Goal: Use online tool/utility: Utilize a website feature to perform a specific function

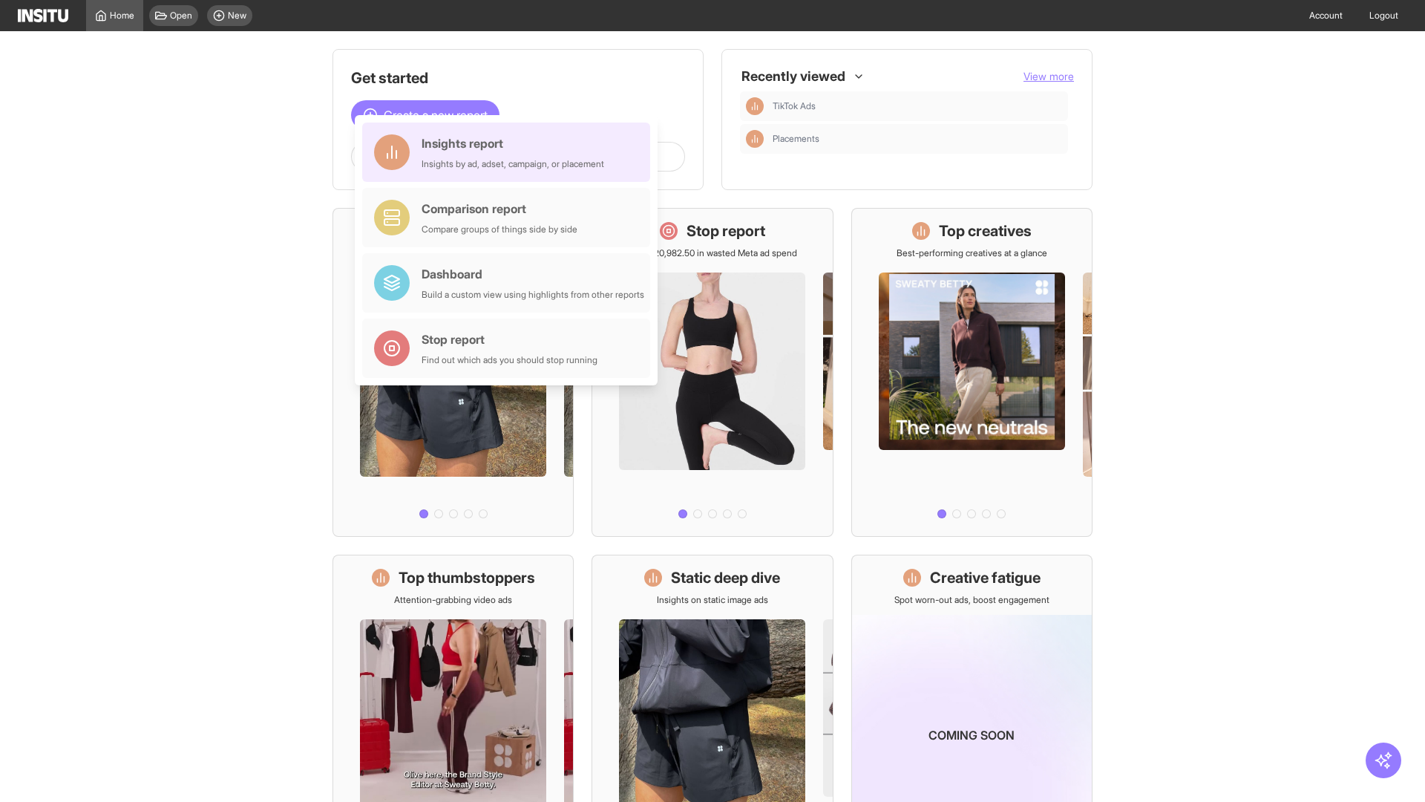
click at [510, 152] on div "Insights report Insights by ad, adset, campaign, or placement" at bounding box center [513, 152] width 183 height 36
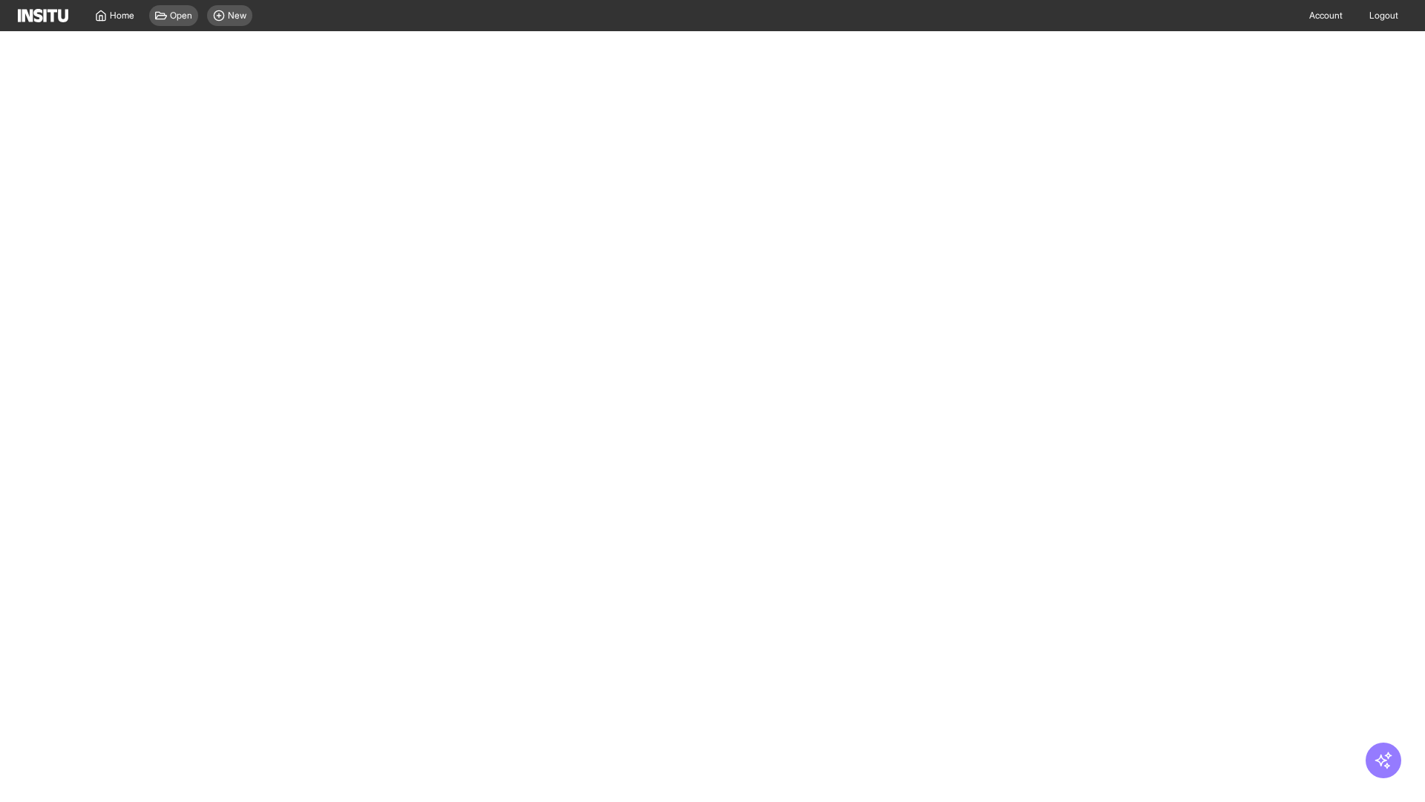
select select "**"
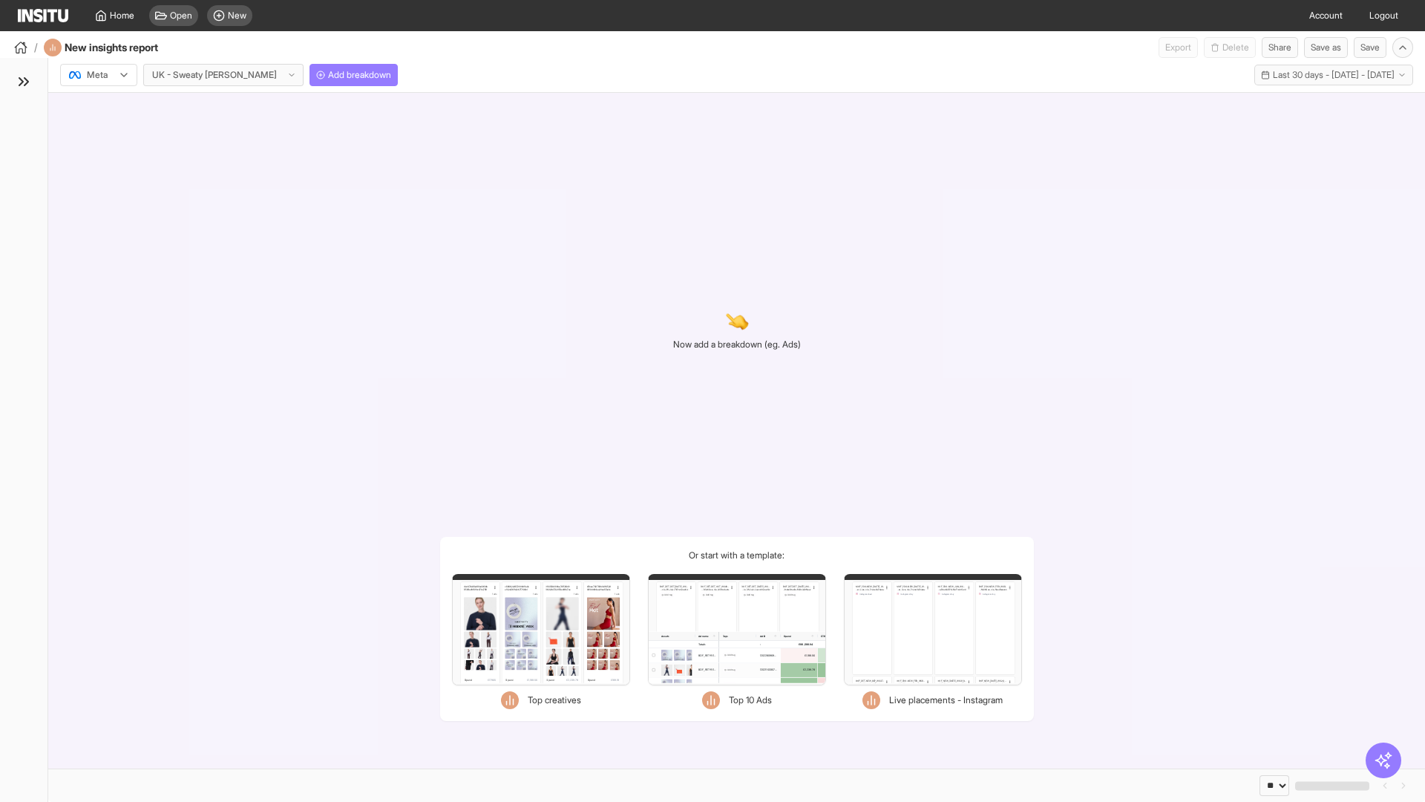
click at [99, 75] on div at bounding box center [89, 75] width 42 height 15
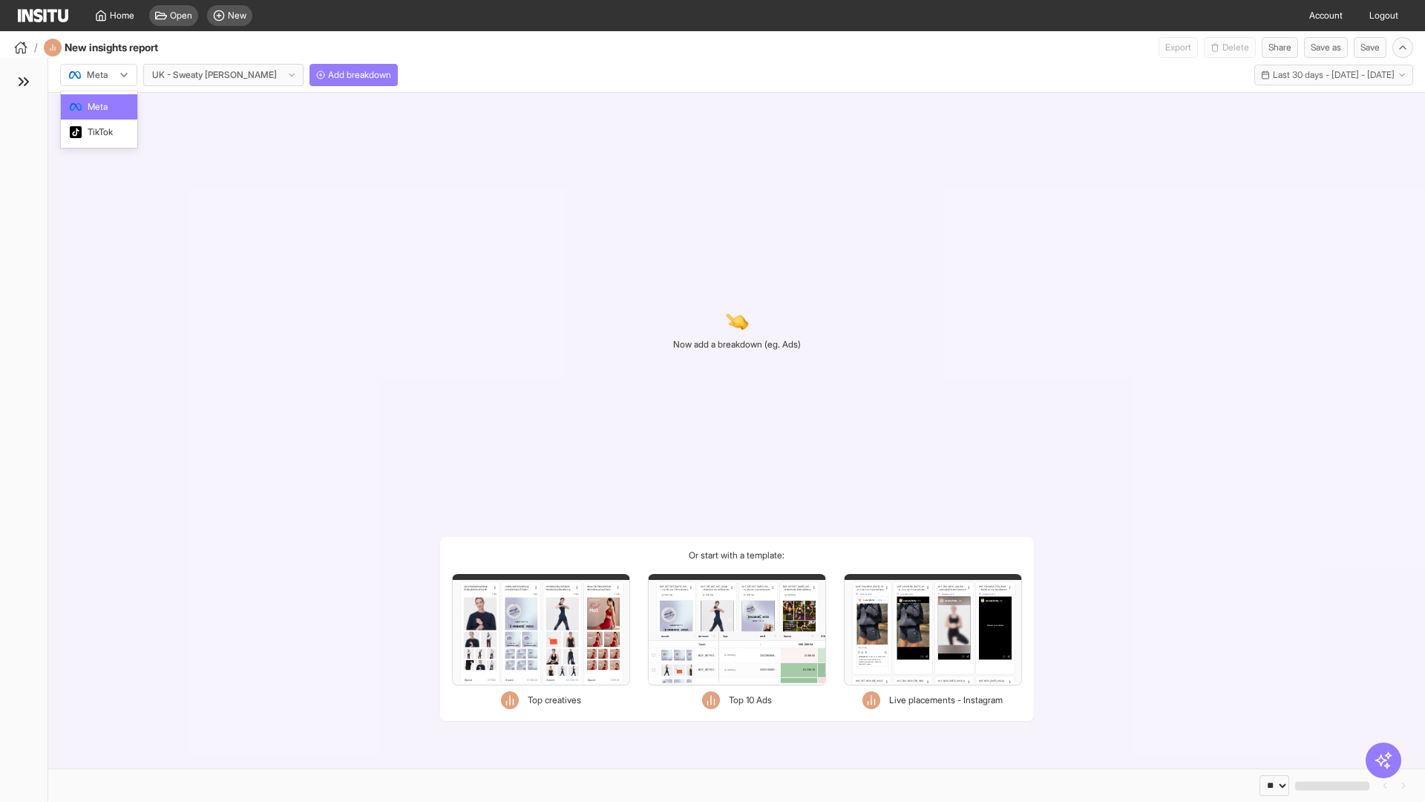
click at [98, 107] on span "Meta" at bounding box center [98, 106] width 20 height 13
click at [328, 75] on span "Add breakdown" at bounding box center [359, 75] width 63 height 12
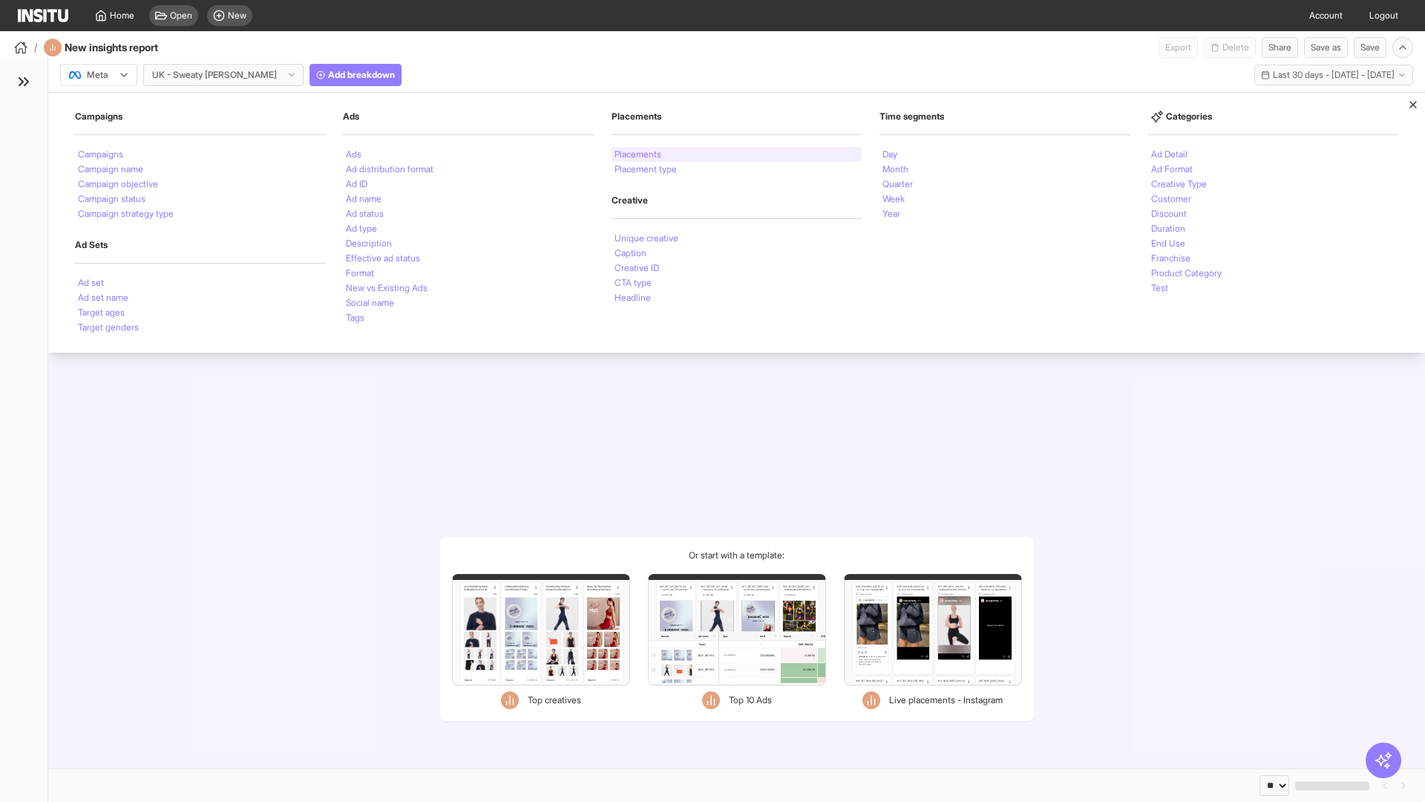
click at [639, 154] on li "Placements" at bounding box center [638, 154] width 47 height 9
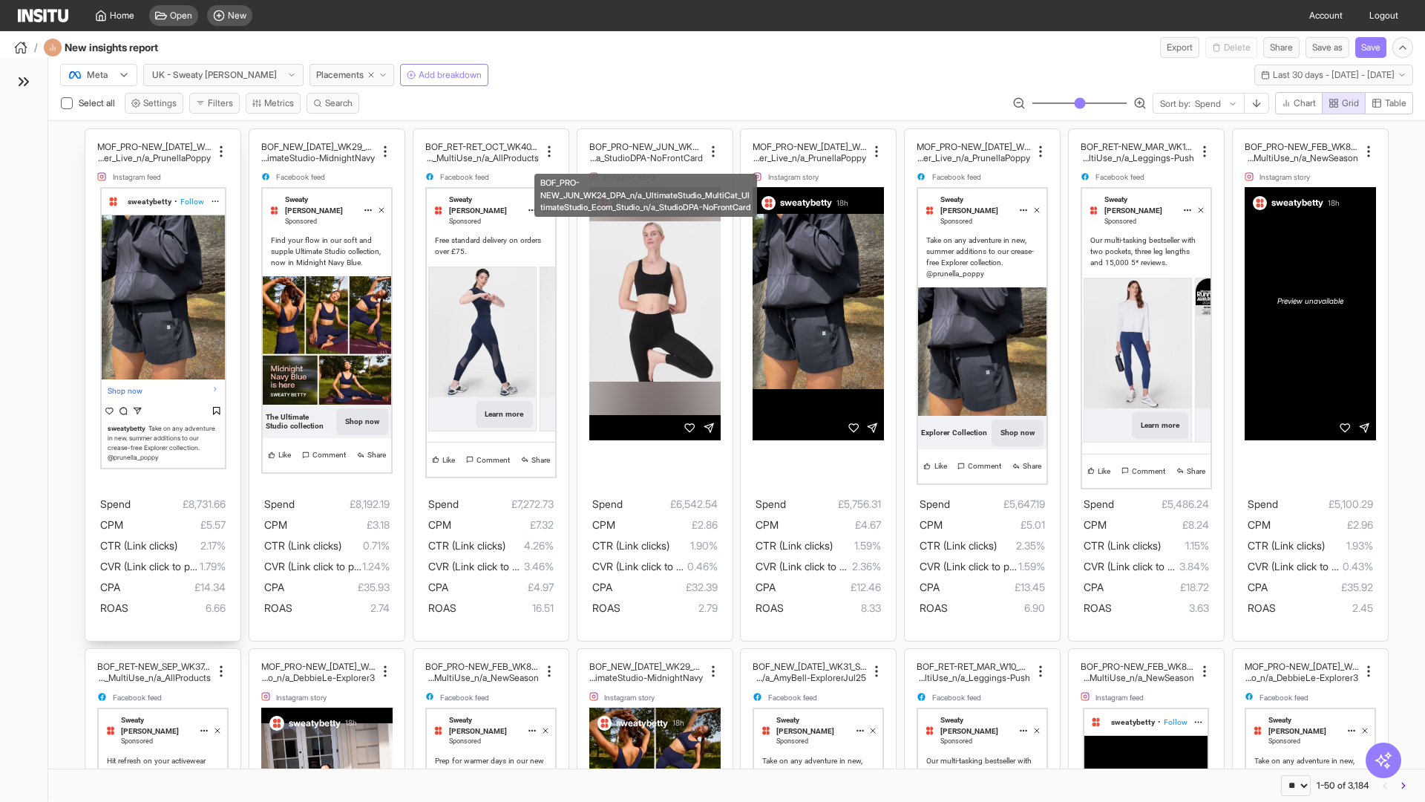
click at [93, 136] on div "MOF_PRO-NEW_[DATE]_WK30_Static_n/a_FullPrice_Multi Cat_Explorer_Influencer_Live…" at bounding box center [162, 384] width 155 height 511
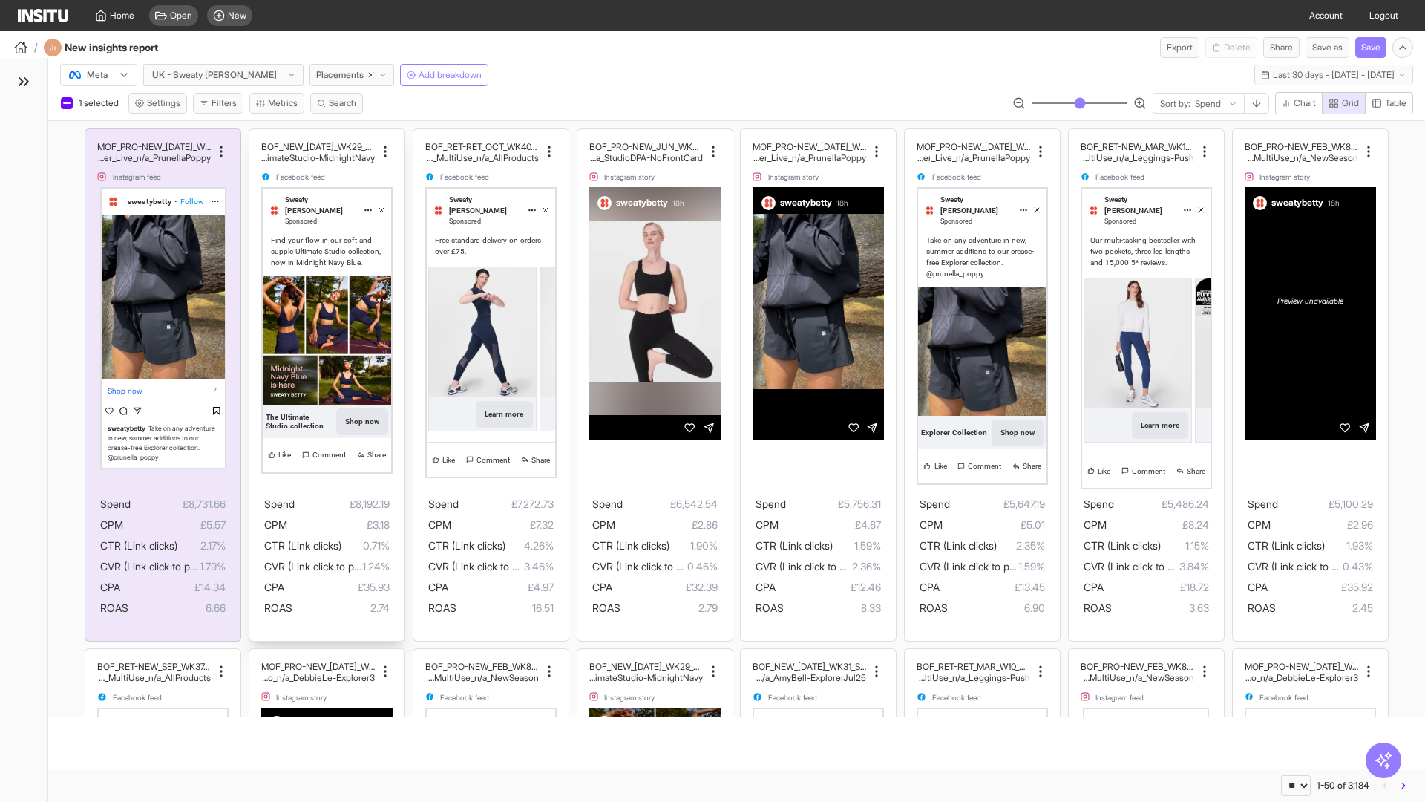
click at [256, 136] on div "BOF_NEW_[DATE]_WK29_Static_n/a_FullPrice_MultiCat_UltimateS tudio_Secondary_Mul…" at bounding box center [326, 384] width 155 height 511
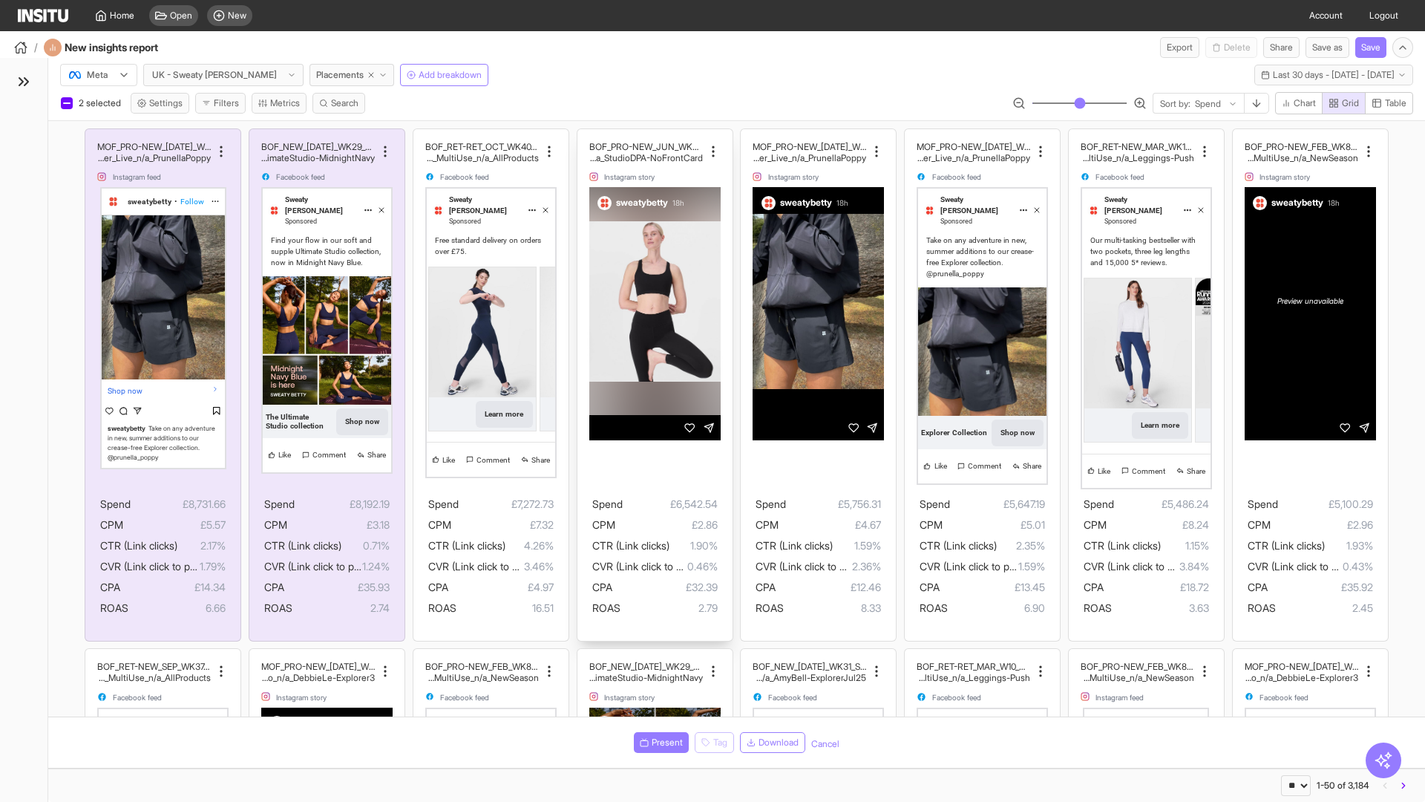
click at [584, 136] on div "BOF_PRO-NEW_JUN_WK24_DPA_n/a_UltimateStudio_MultiCat_ UltimateStudio_Ecom_Studi…" at bounding box center [655, 384] width 155 height 511
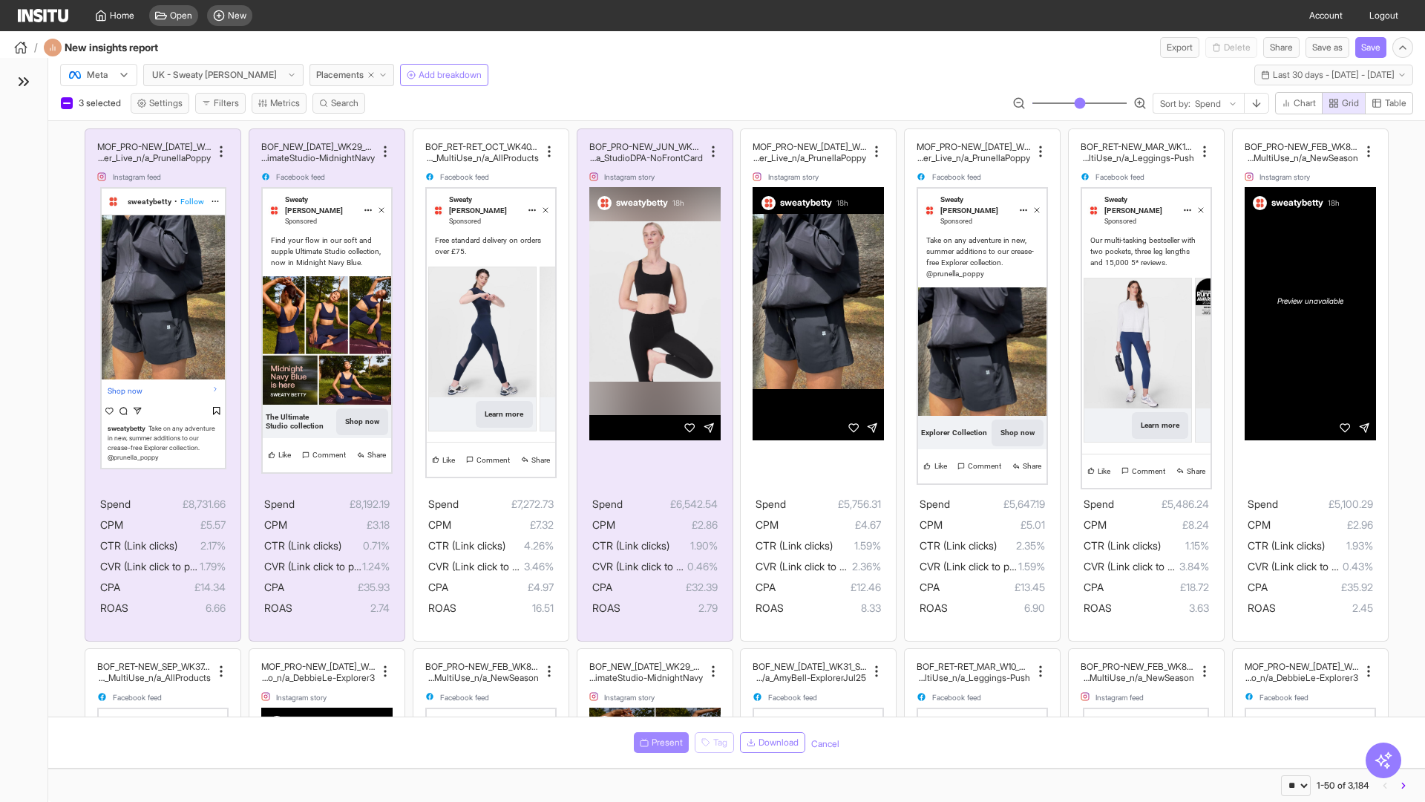
click at [658, 742] on span "Present" at bounding box center [667, 742] width 31 height 12
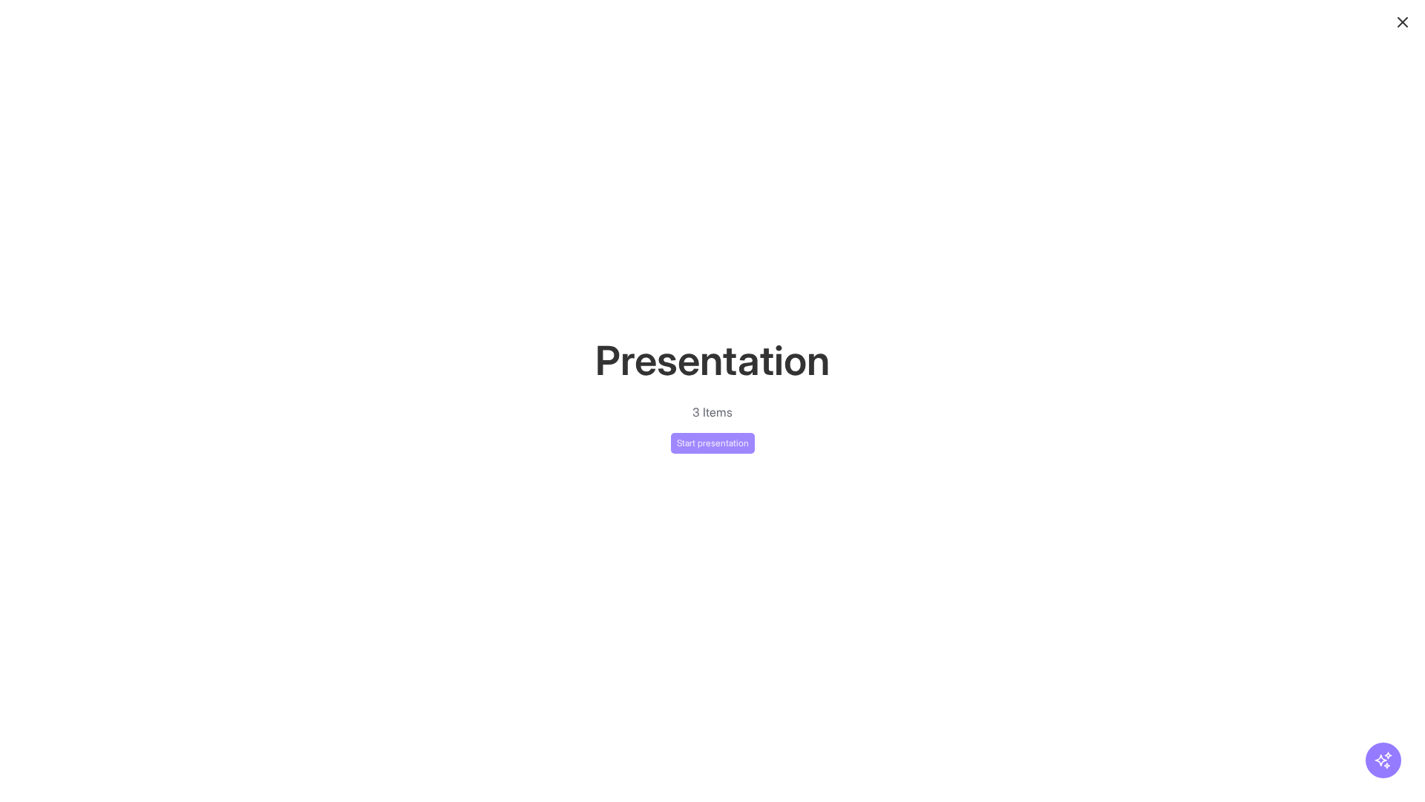
click at [713, 442] on button "Start presentation" at bounding box center [713, 443] width 84 height 21
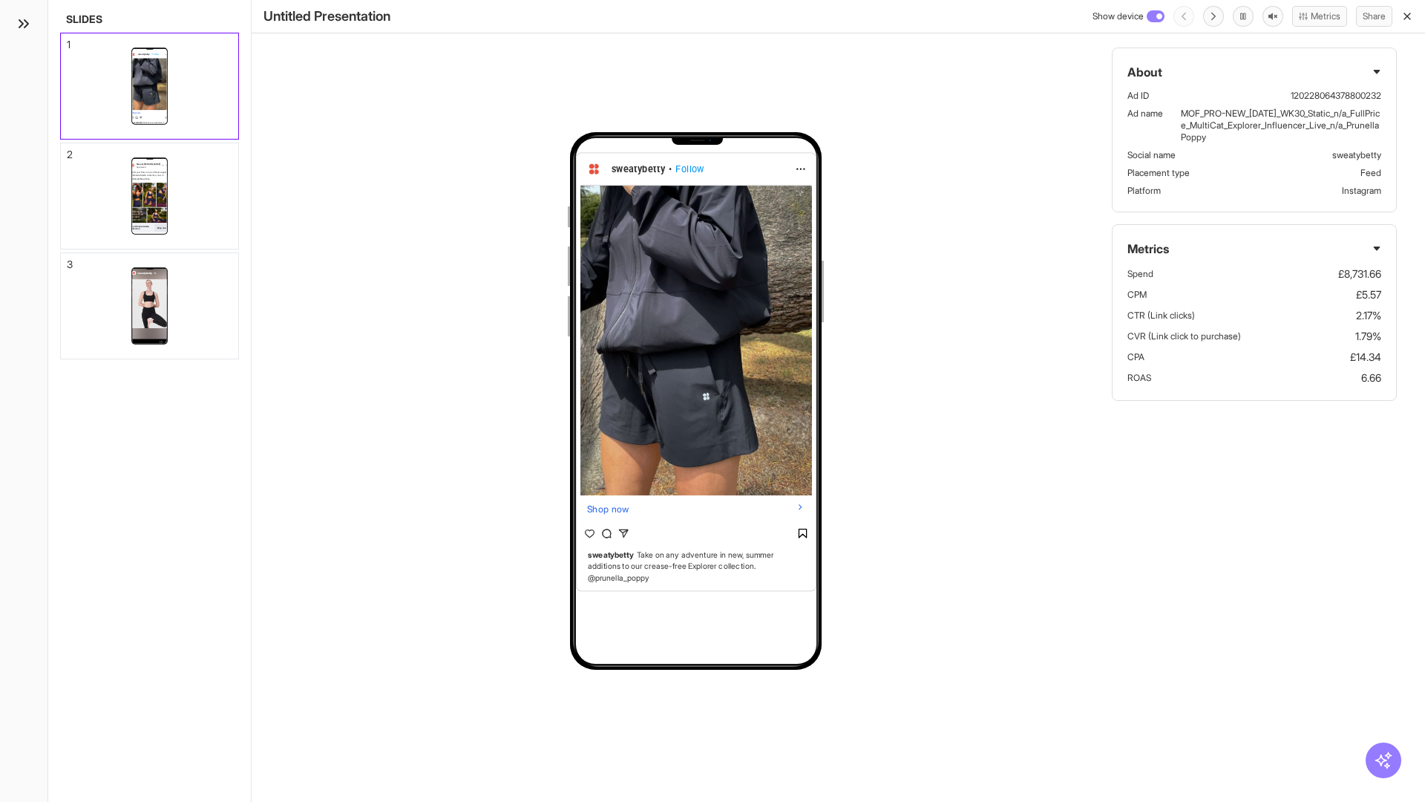
click at [68, 40] on div "1" at bounding box center [69, 44] width 4 height 10
click at [68, 150] on div "2" at bounding box center [70, 154] width 6 height 10
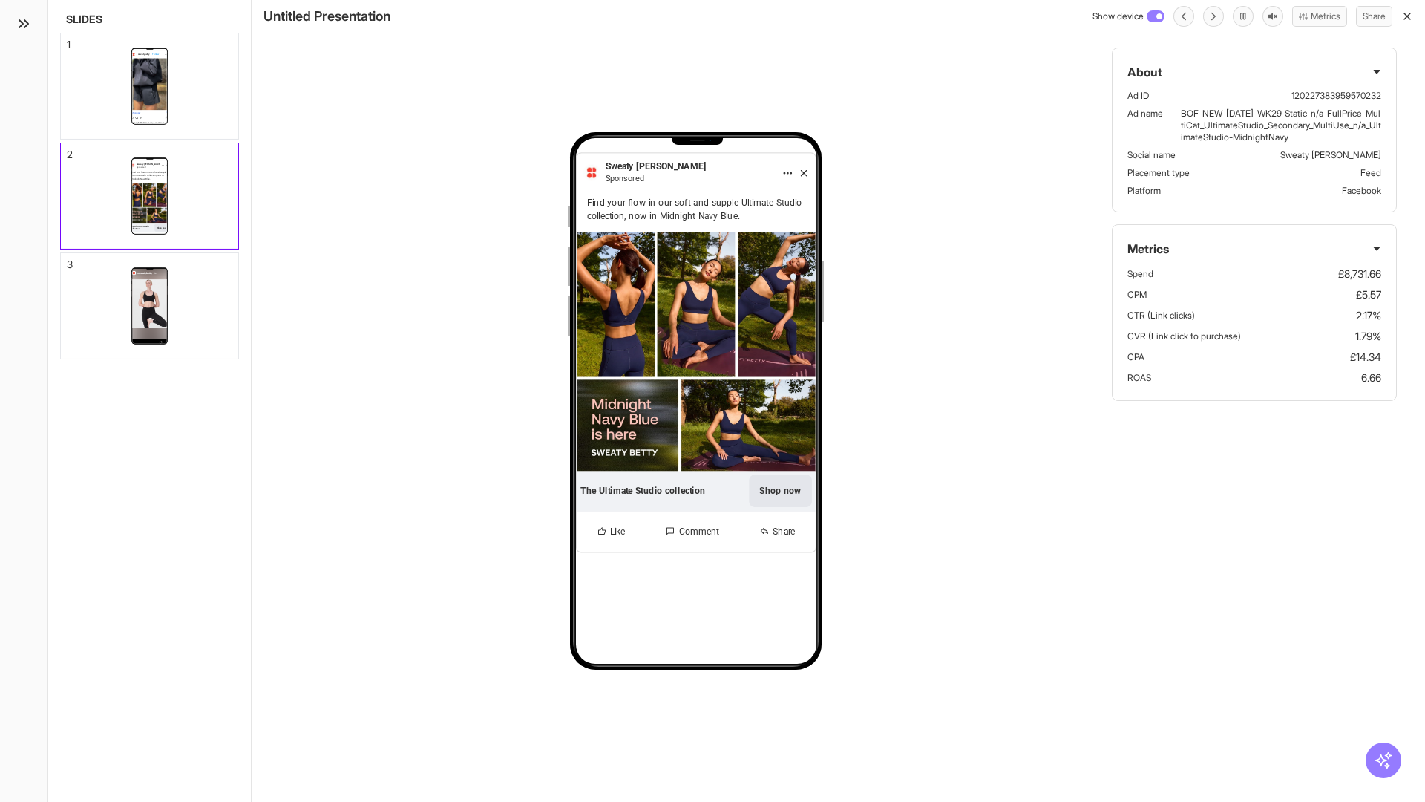
click at [68, 260] on div "3" at bounding box center [70, 264] width 6 height 10
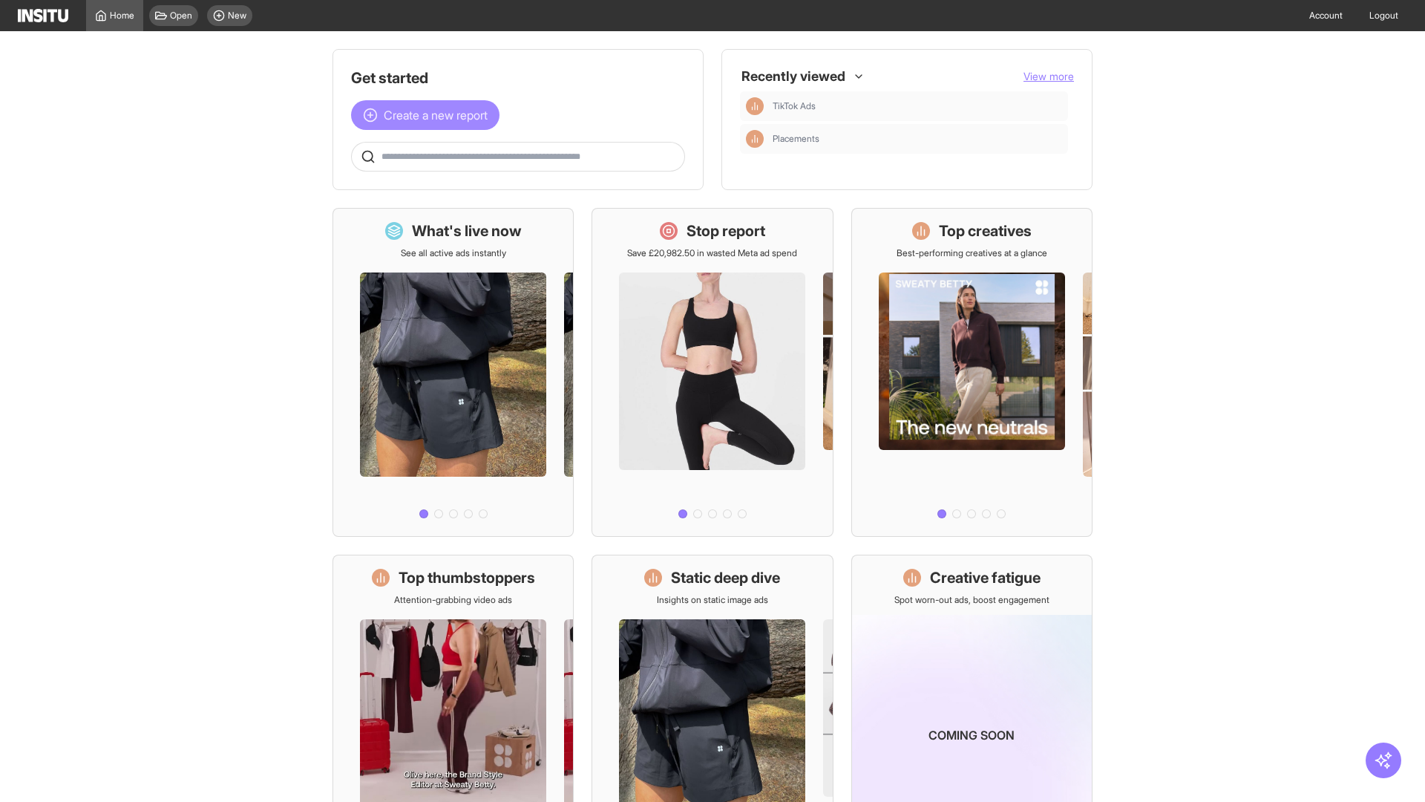
click at [429, 115] on span "Create a new report" at bounding box center [436, 115] width 104 height 18
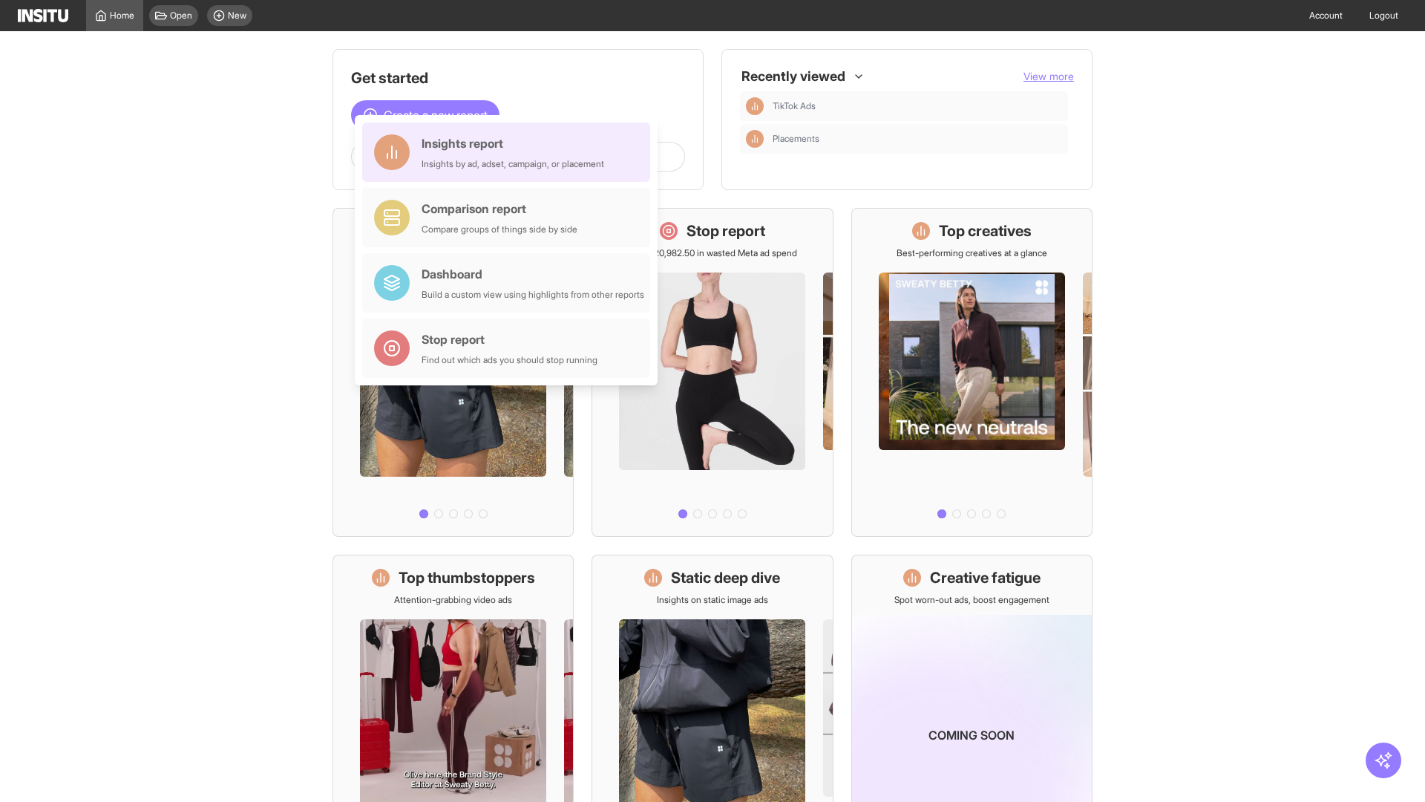
click at [510, 152] on div "Insights report Insights by ad, adset, campaign, or placement" at bounding box center [513, 152] width 183 height 36
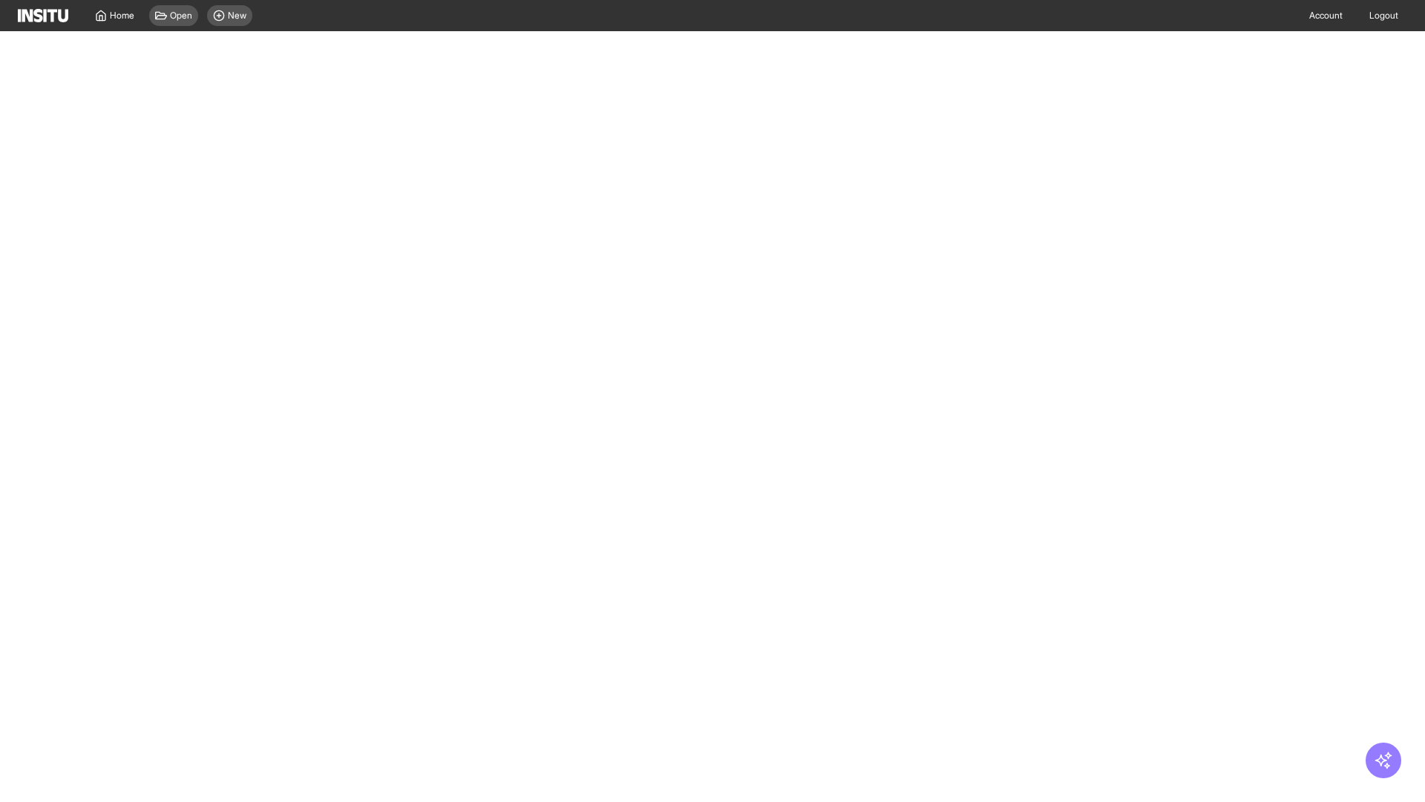
select select "**"
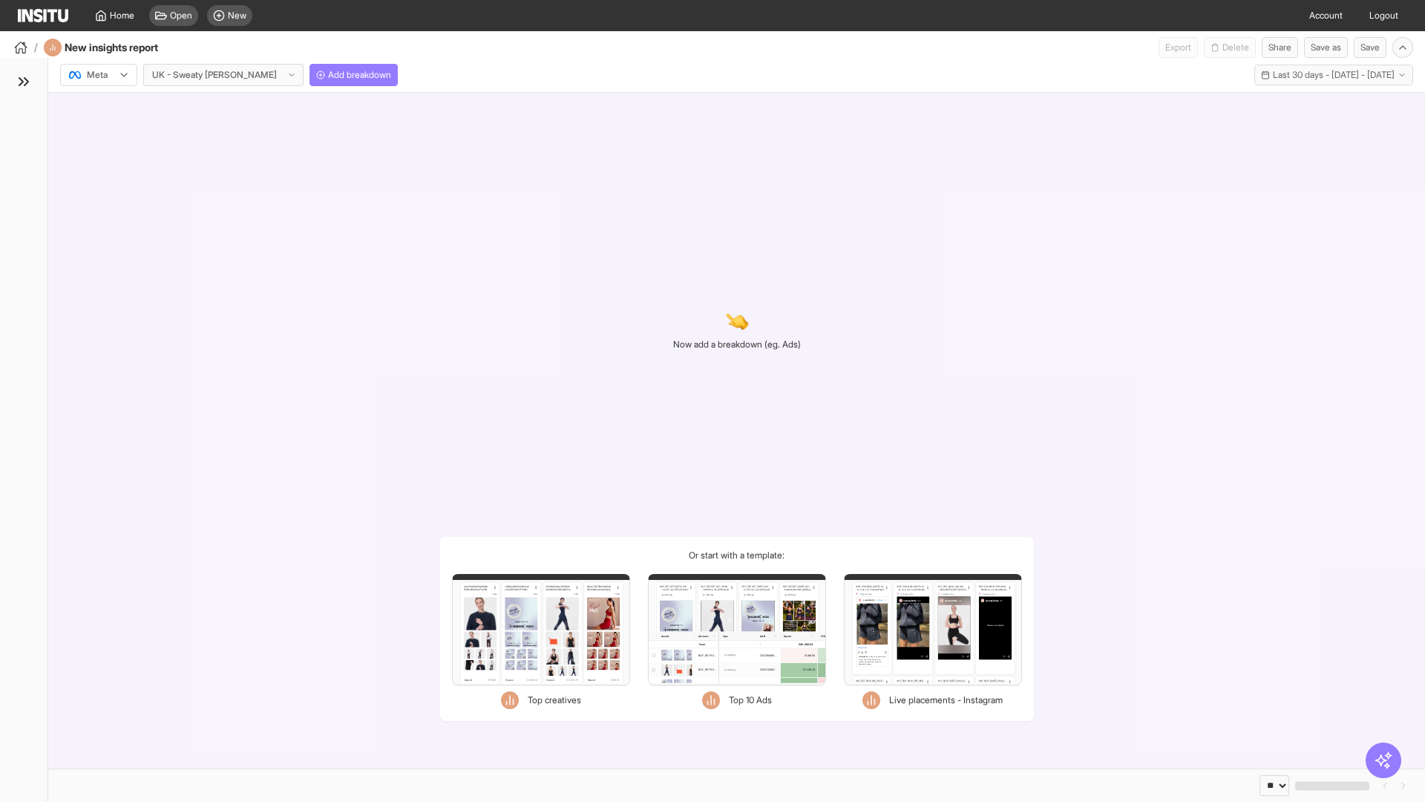
click at [99, 75] on div at bounding box center [89, 75] width 42 height 15
click at [98, 107] on span "Meta" at bounding box center [98, 106] width 20 height 13
click at [328, 75] on span "Add breakdown" at bounding box center [359, 75] width 63 height 12
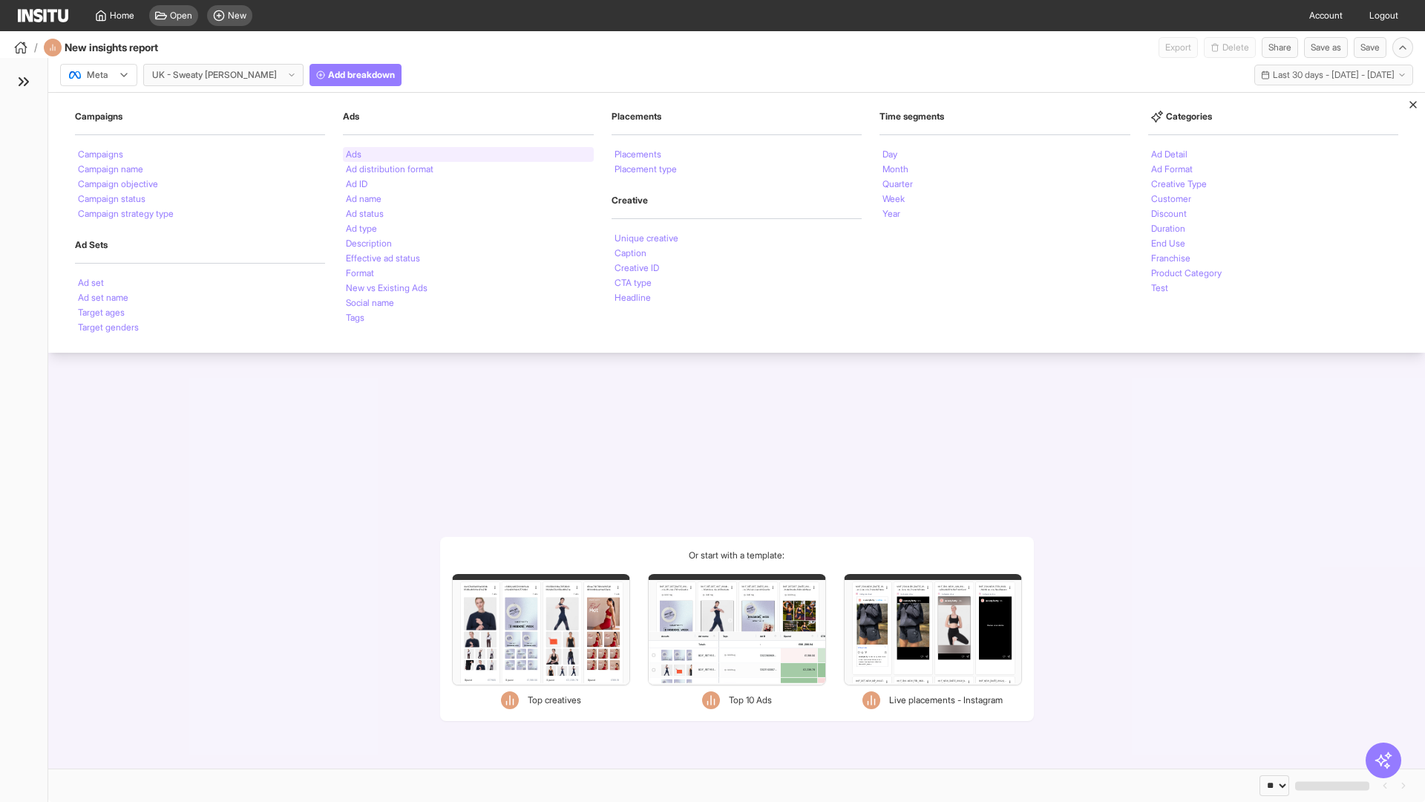
click at [353, 154] on li "Ads" at bounding box center [354, 154] width 16 height 9
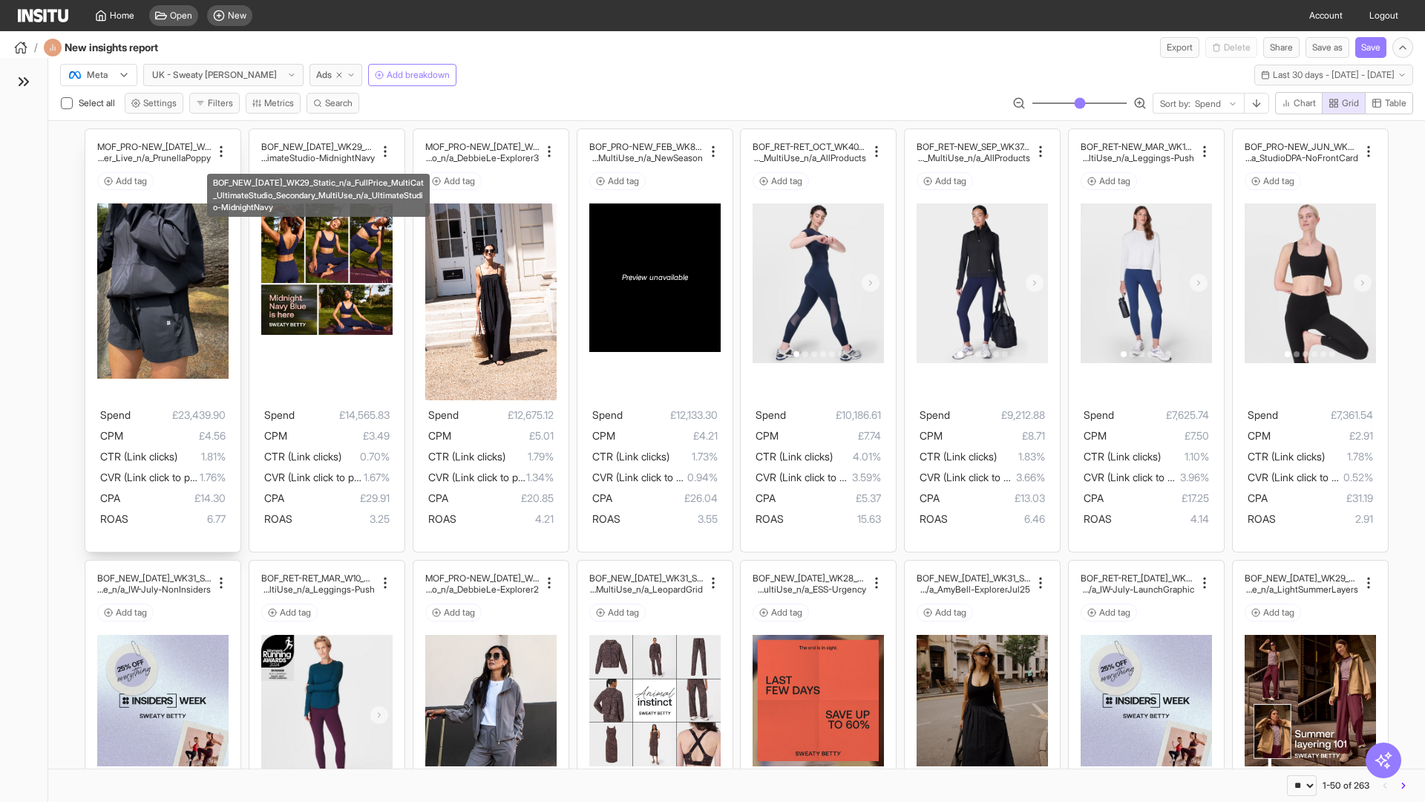
click at [93, 136] on div "MOF_PRO-NEW_JUL_WK30_Static_n/a_FullPrice_Multi Cat_Explorer_Influencer_Live_n/…" at bounding box center [162, 340] width 155 height 423
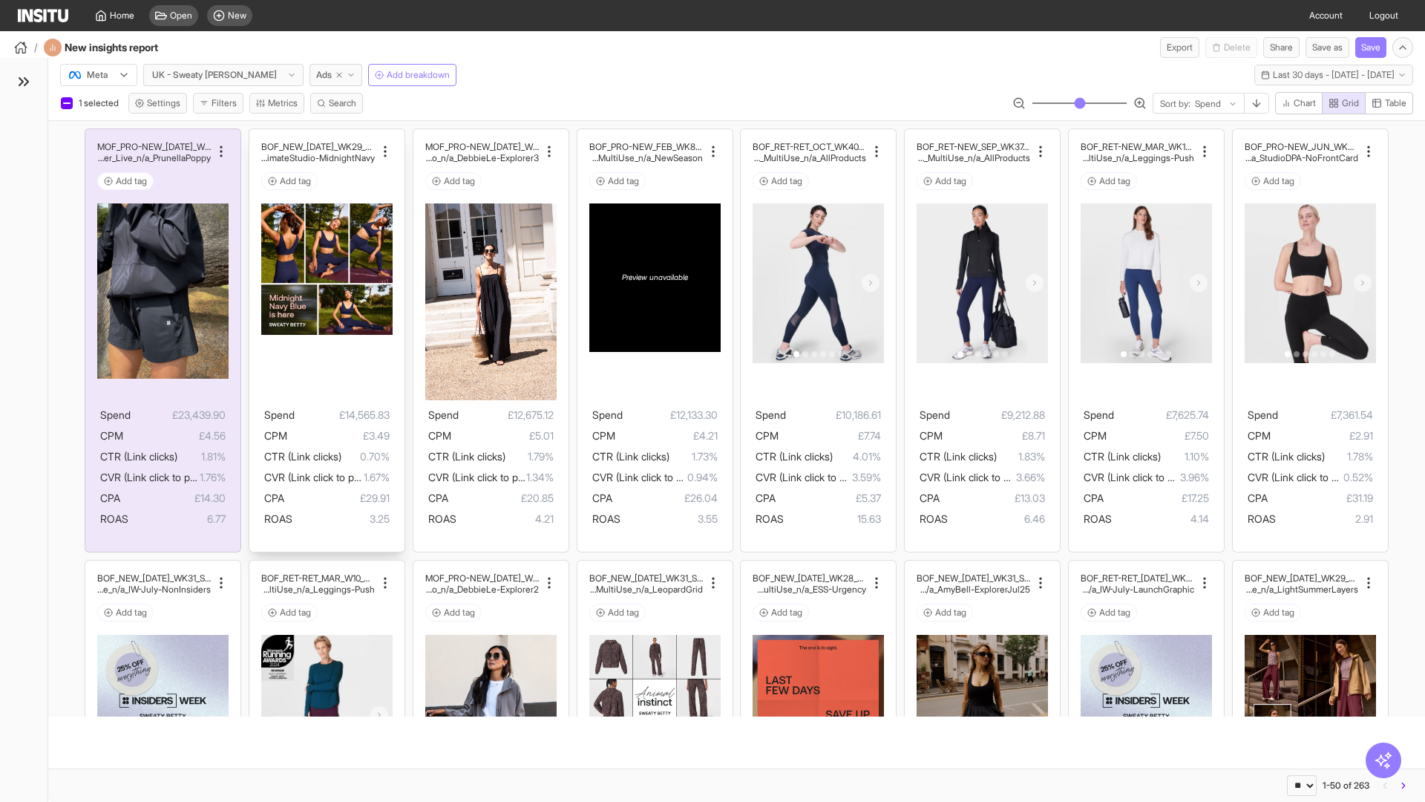
click at [256, 136] on div "BOF_NEW_JUL_WK29_Static_n/a_FullPrice_MultiCat_UltimateS tudio_Secondary_MultiU…" at bounding box center [326, 340] width 155 height 423
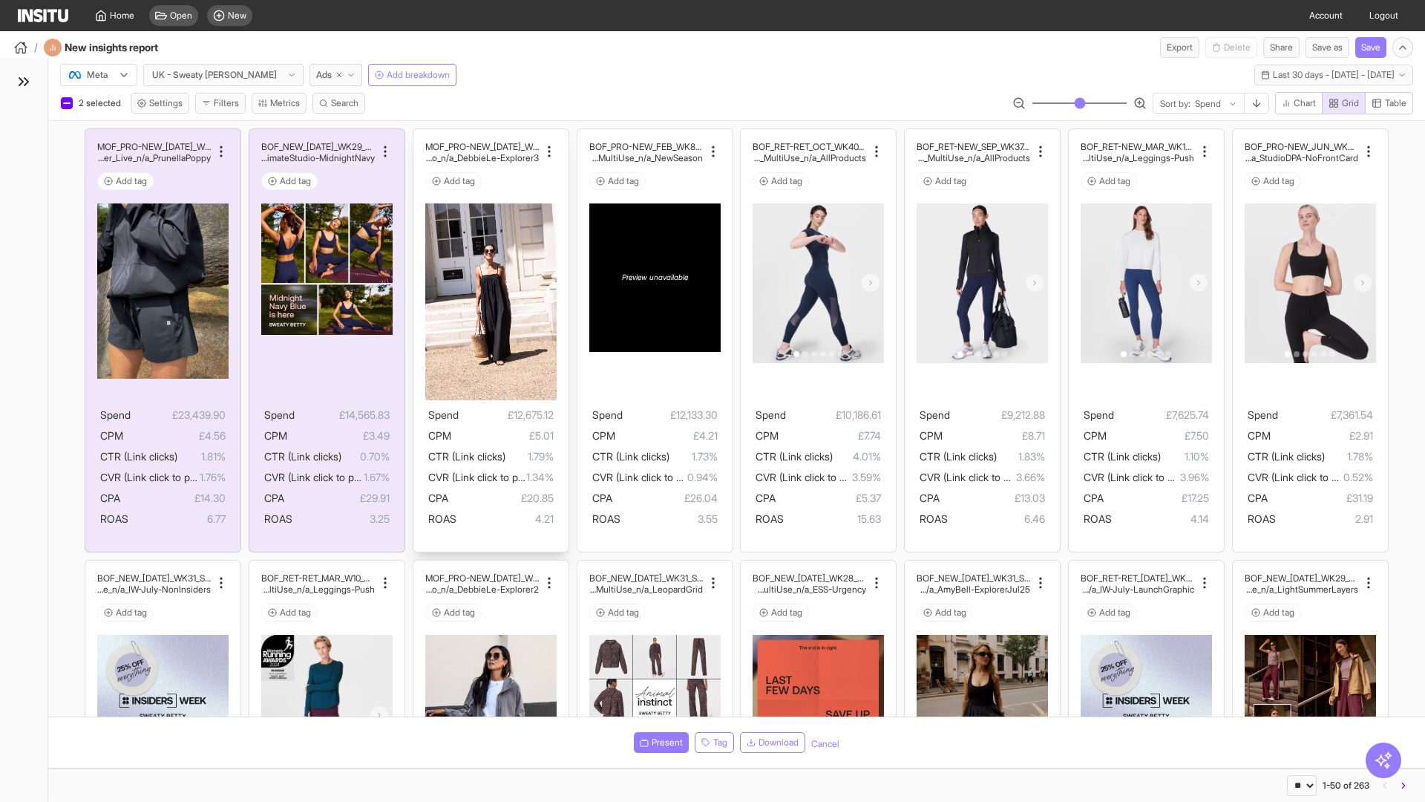
click at [420, 136] on div "MOF_PRO-NEW_JUL_WK29_Static_n/a_FullPrice_MultiCat_Ul timateStudio_Influencer_S…" at bounding box center [490, 340] width 155 height 423
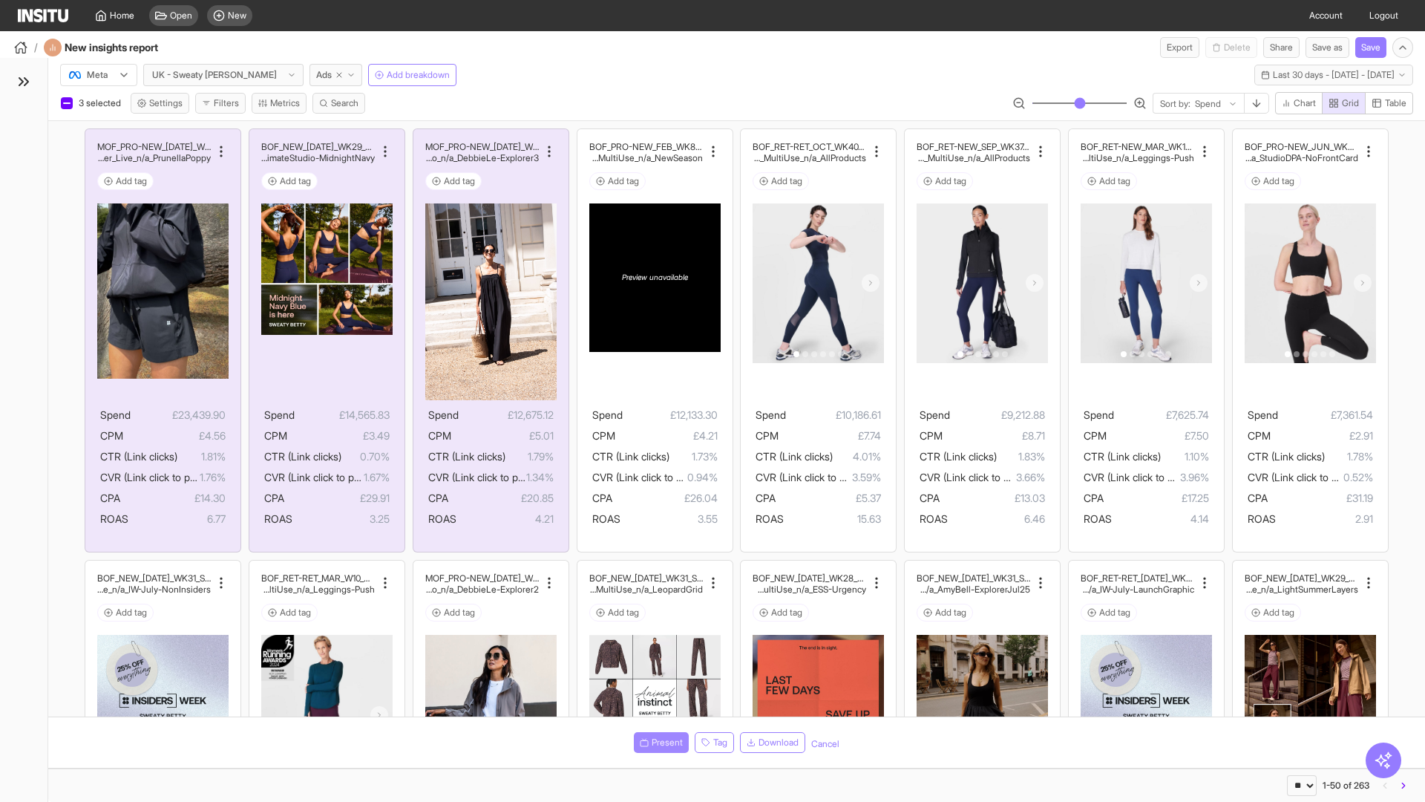
click at [658, 742] on span "Present" at bounding box center [667, 742] width 31 height 12
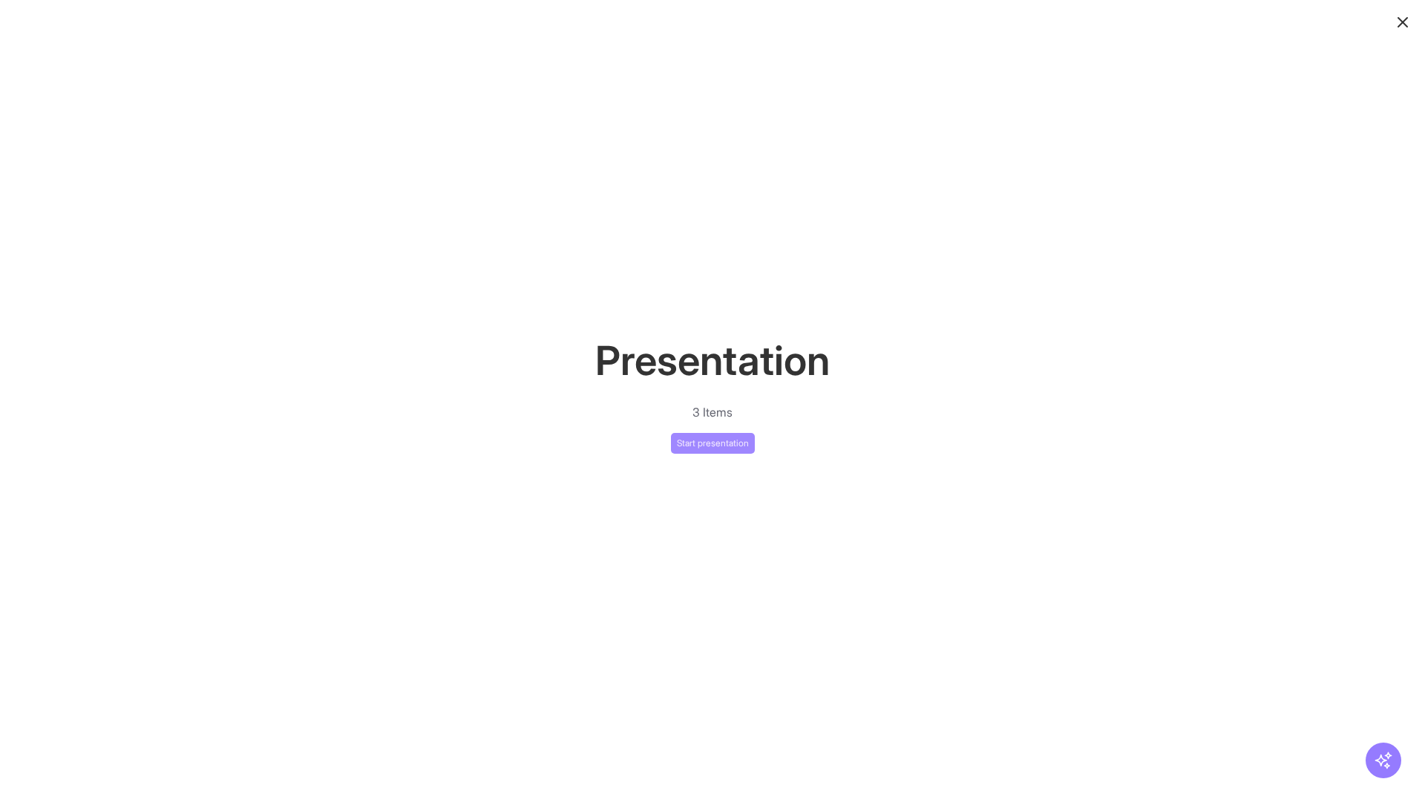
click at [713, 442] on button "Start presentation" at bounding box center [713, 443] width 84 height 21
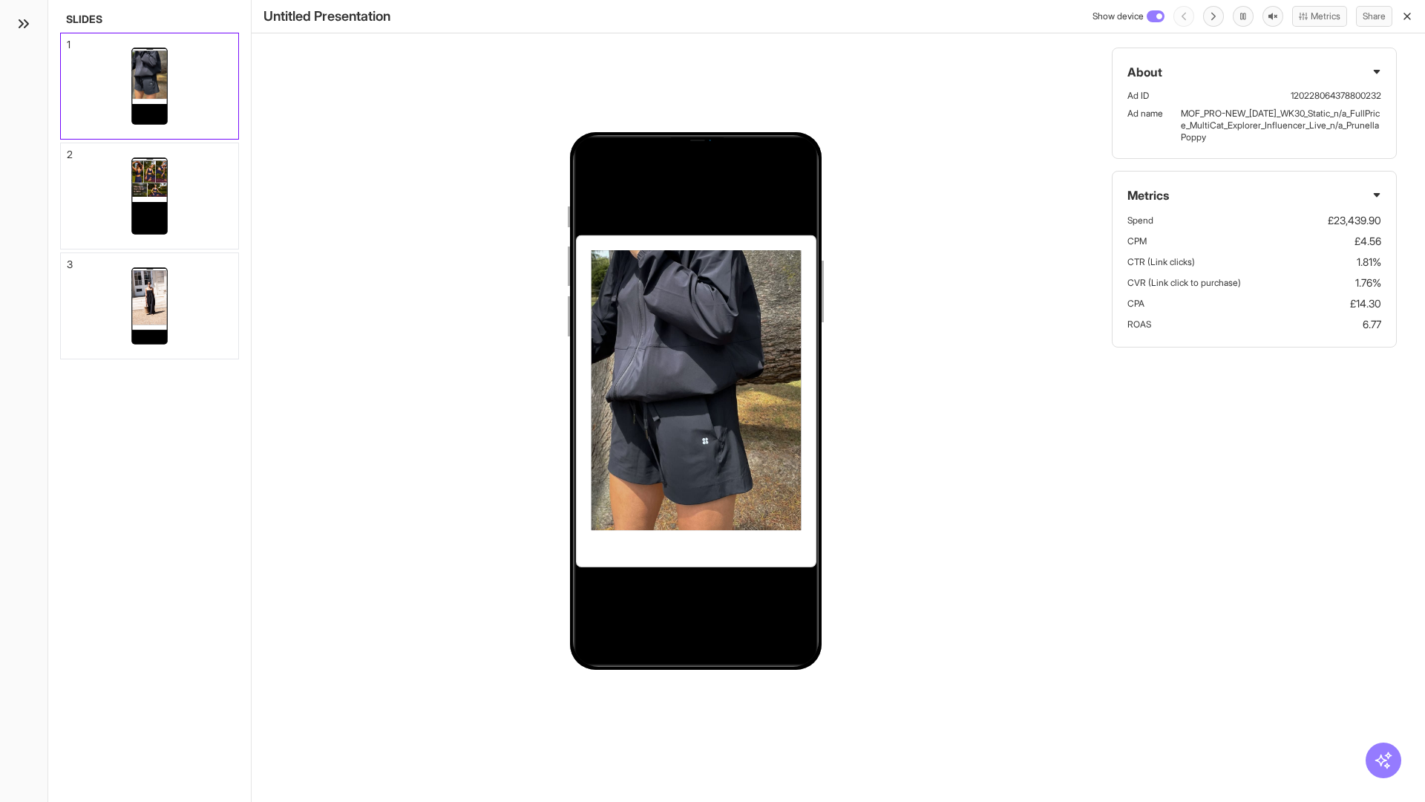
click at [68, 40] on div "1" at bounding box center [69, 44] width 4 height 10
click at [68, 150] on div "2" at bounding box center [70, 154] width 6 height 10
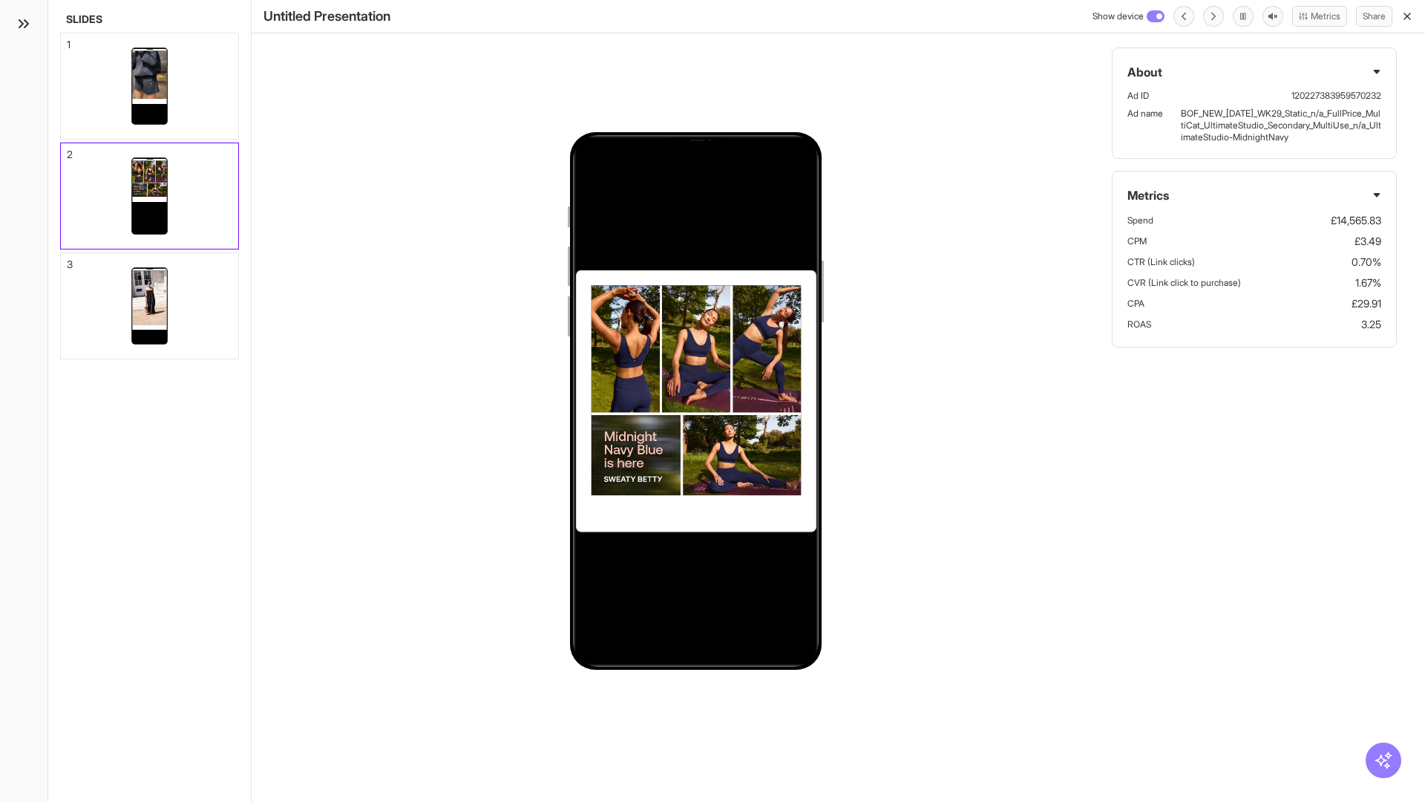
click at [68, 260] on div "3" at bounding box center [70, 264] width 6 height 10
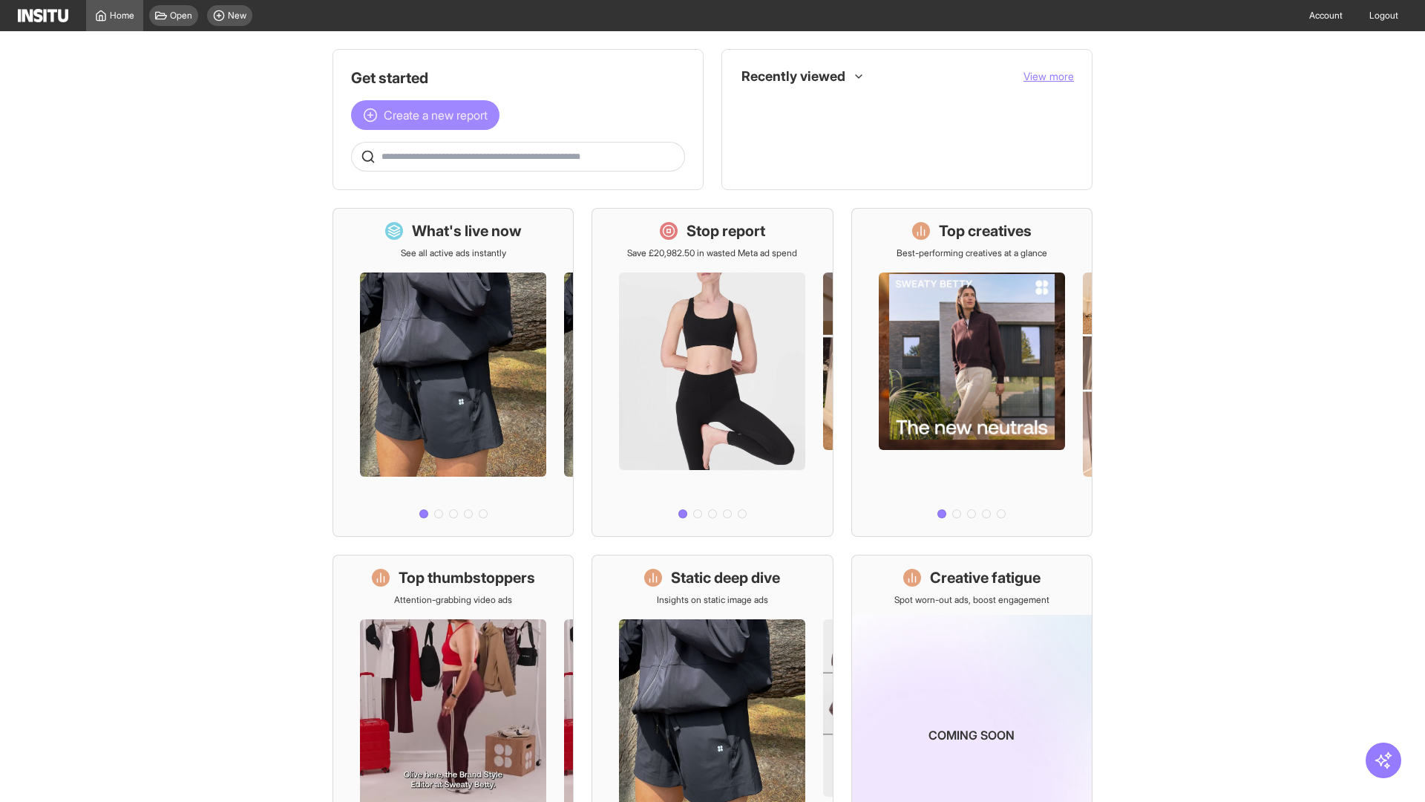
click at [429, 115] on span "Create a new report" at bounding box center [436, 115] width 104 height 18
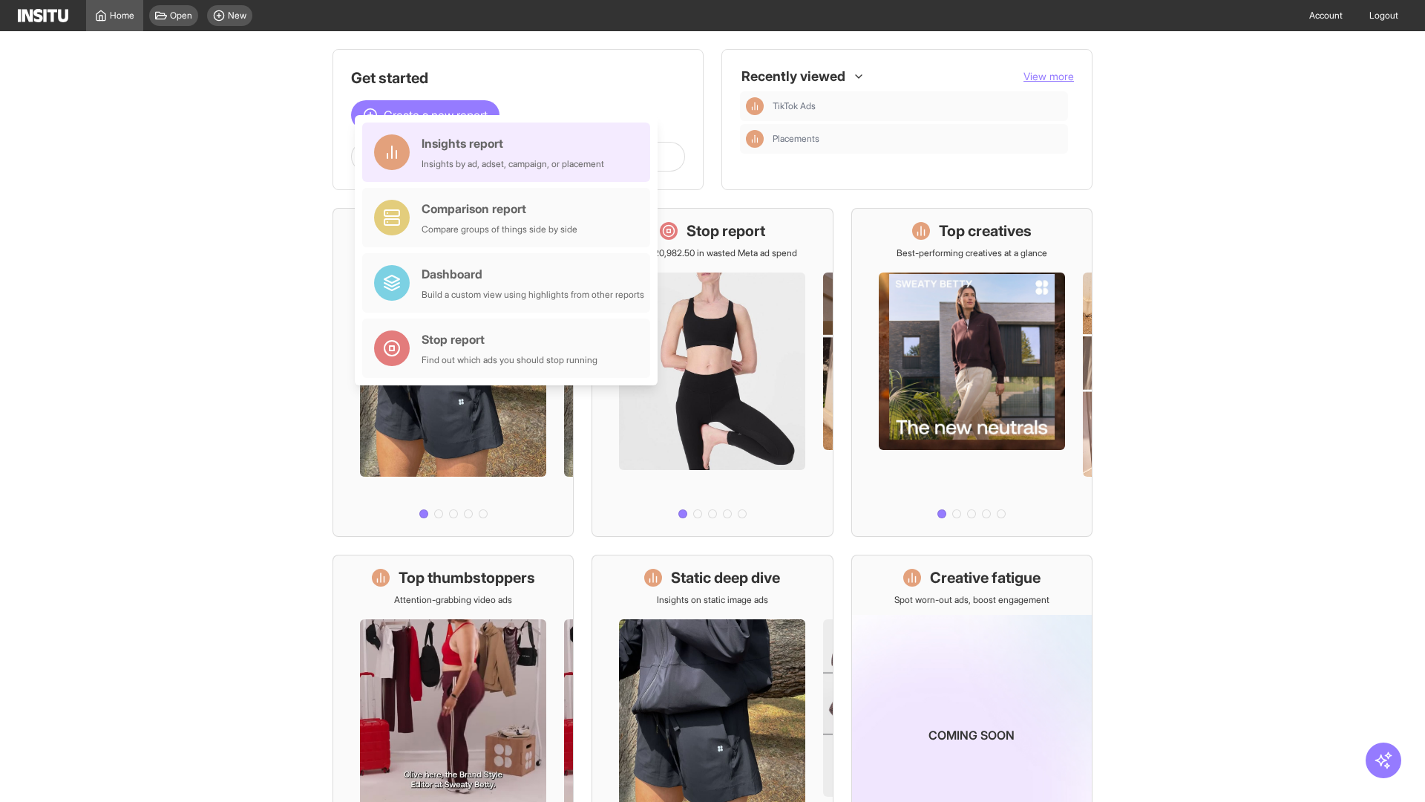
click at [510, 152] on div "Insights report Insights by ad, adset, campaign, or placement" at bounding box center [513, 152] width 183 height 36
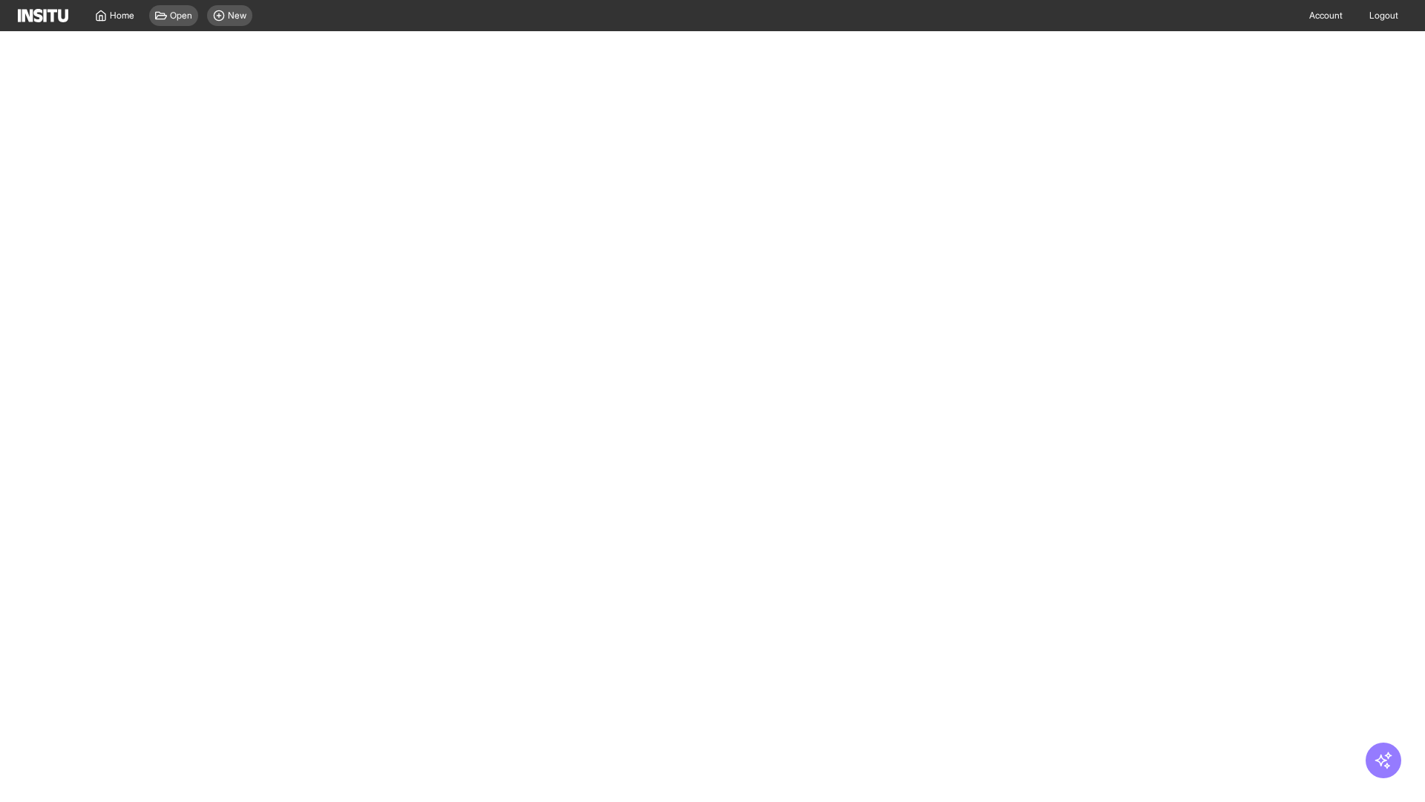
select select "**"
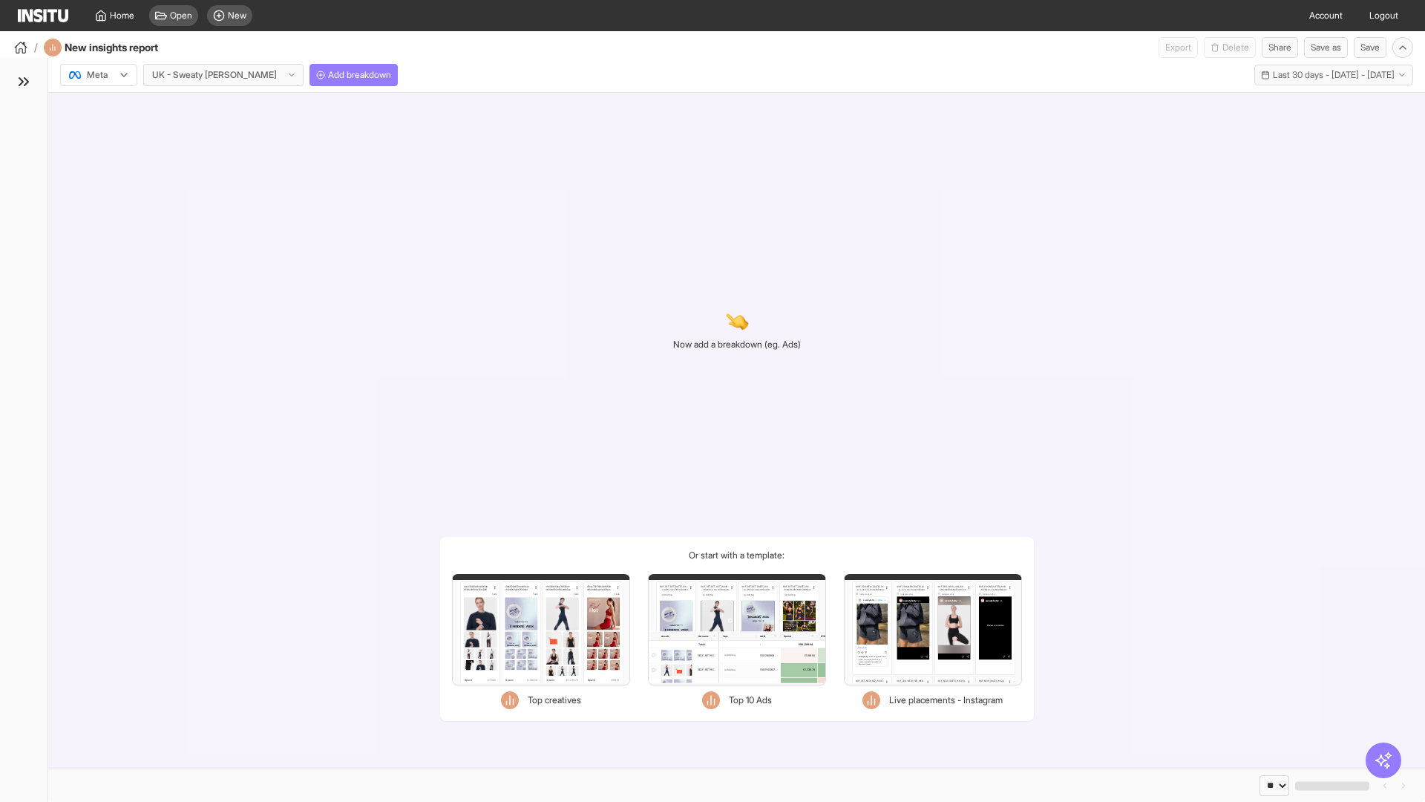
click at [99, 75] on div at bounding box center [89, 75] width 42 height 15
click at [98, 107] on span "Meta" at bounding box center [98, 106] width 20 height 13
click at [328, 75] on span "Add breakdown" at bounding box center [359, 75] width 63 height 12
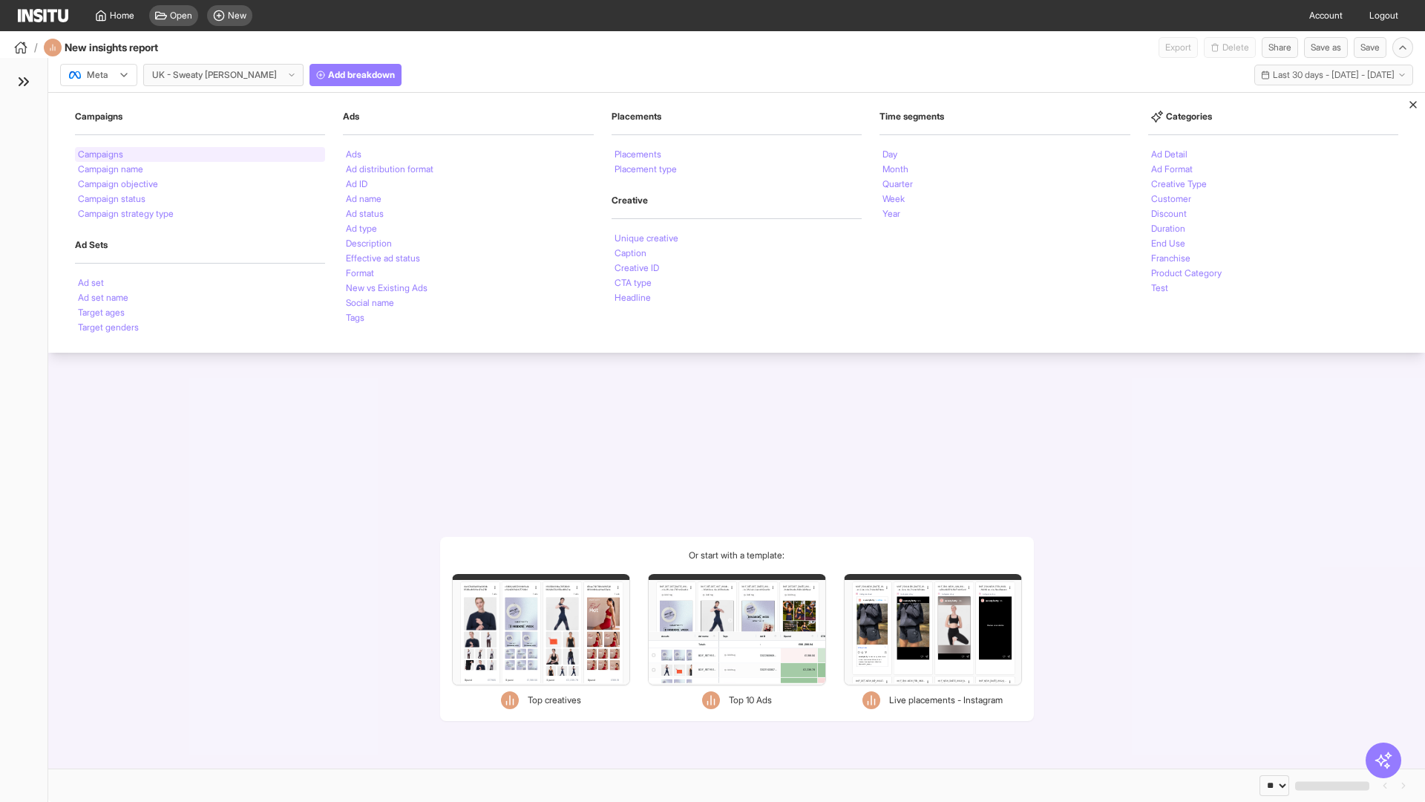
click at [102, 154] on li "Campaigns" at bounding box center [100, 154] width 45 height 9
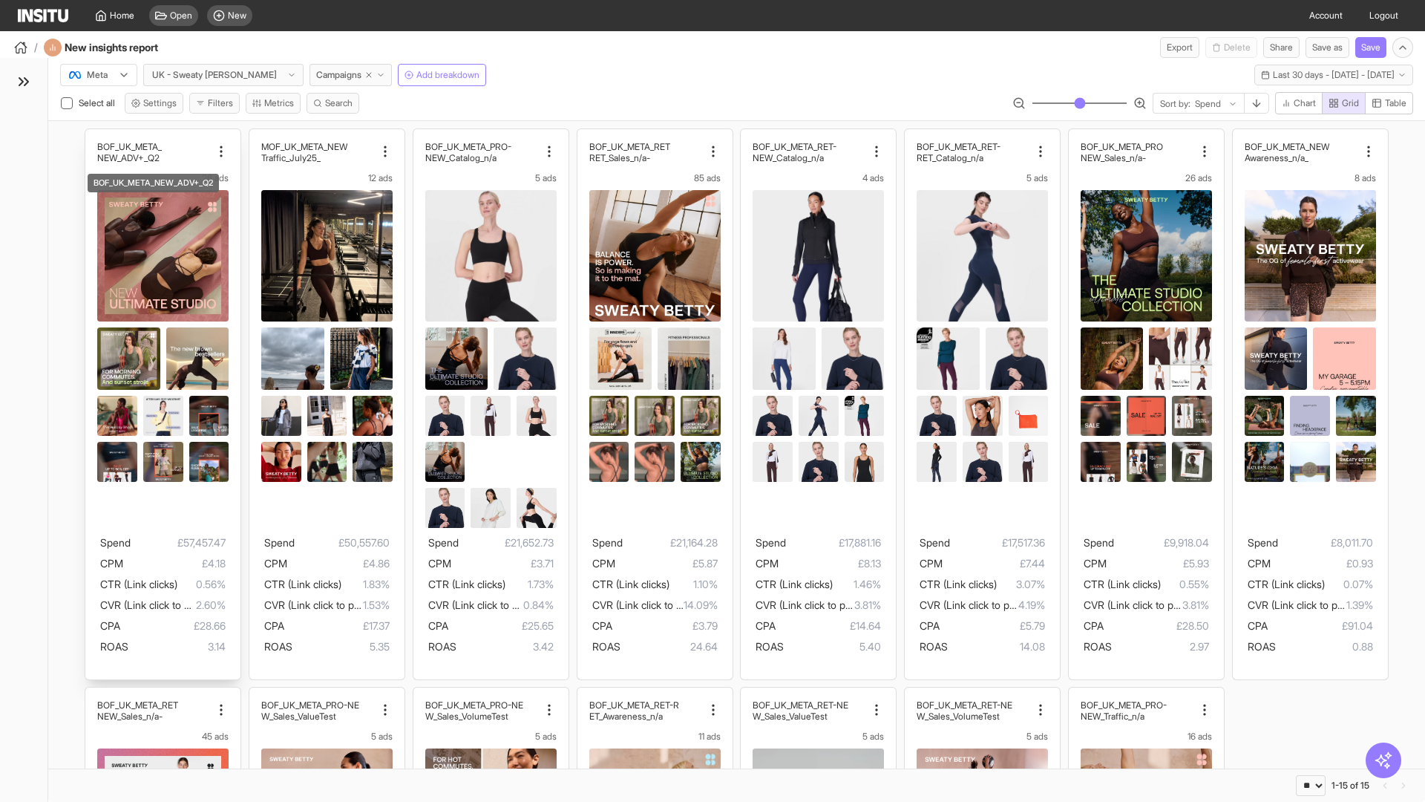
click at [93, 136] on div "BOF_UK_META_ NEW_ADV+_Q2 26 ads Spend £57,457.47 CPM £4.18 CTR (Link clicks) 0.…" at bounding box center [162, 404] width 155 height 550
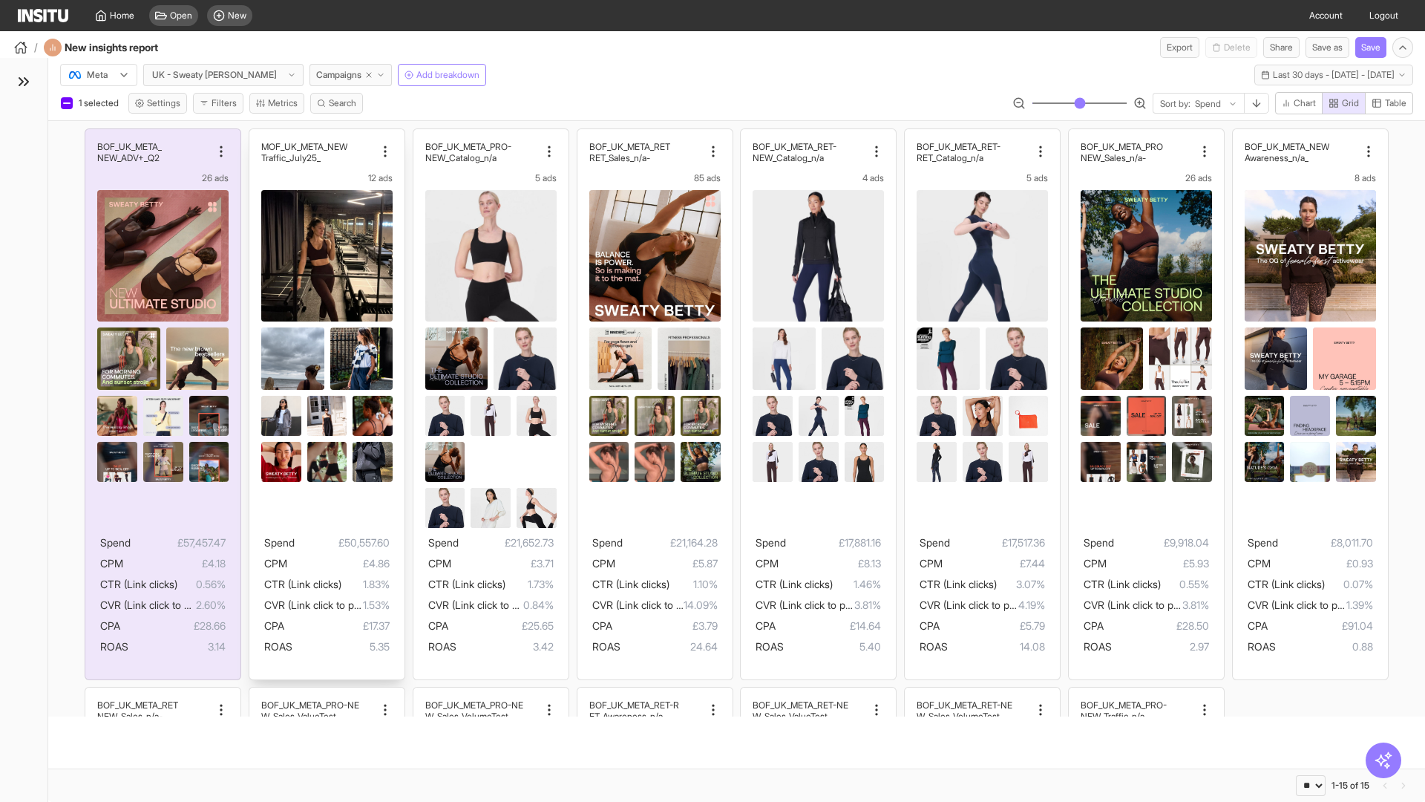
click at [256, 136] on div "MOF_UK_META_NEW _Traffic_July25 12 ads Spend £50,557.60 CPM £4.86 CTR (Link cli…" at bounding box center [326, 404] width 155 height 550
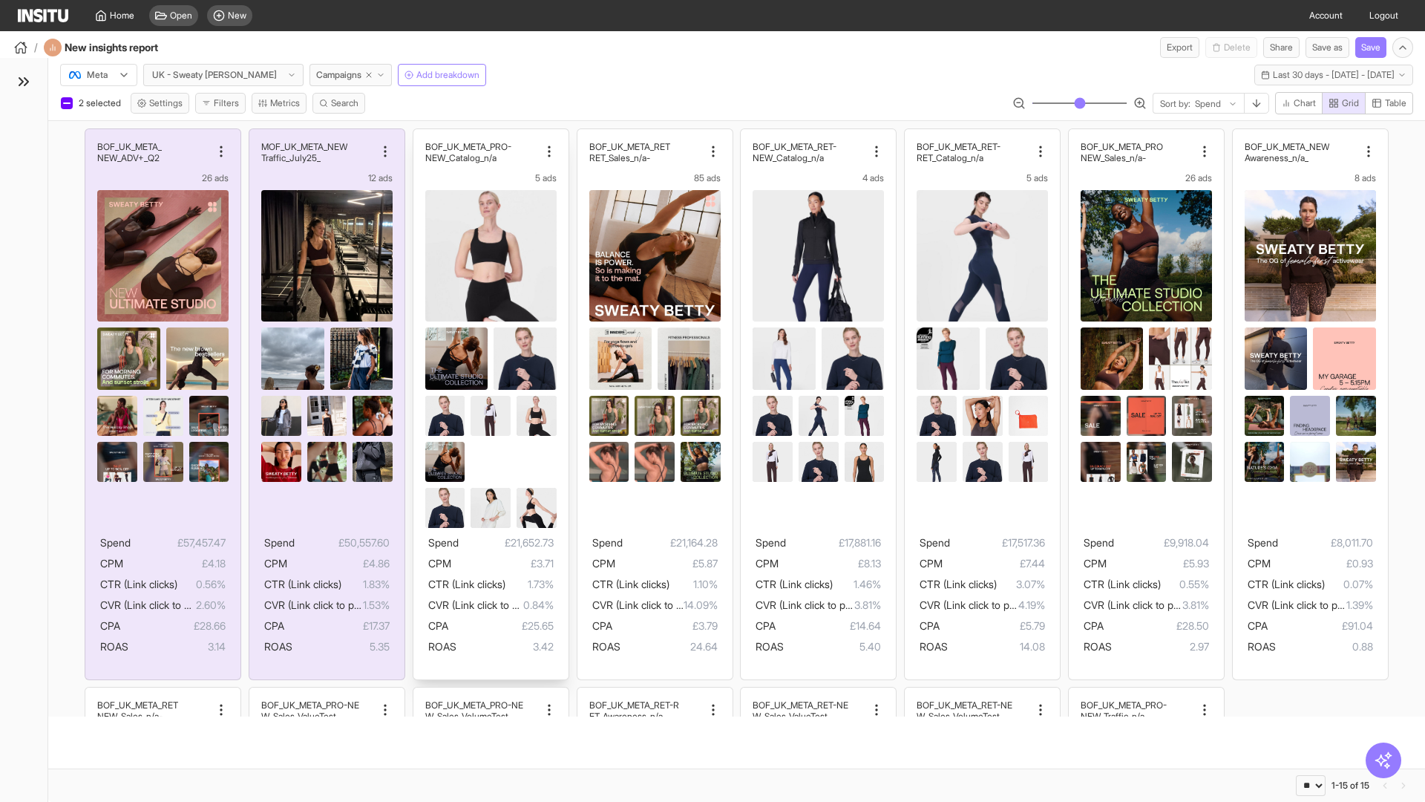
click at [420, 136] on div "BOF_UK_META_PRO- NEW_Catalog_n/a 5 ads Spend £21,652.73 CPM £3.71 CTR (Link cli…" at bounding box center [490, 404] width 155 height 550
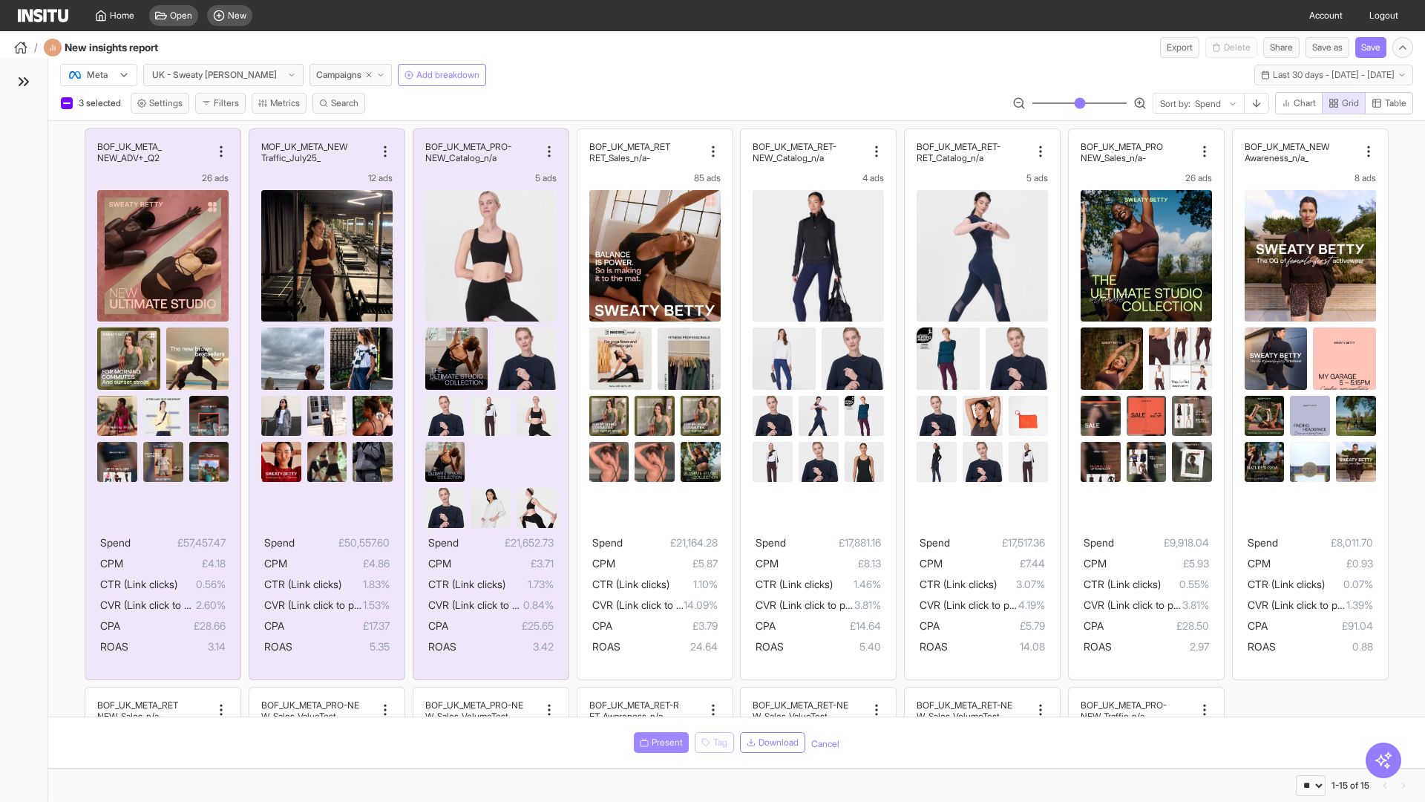
click at [658, 742] on span "Present" at bounding box center [667, 742] width 31 height 12
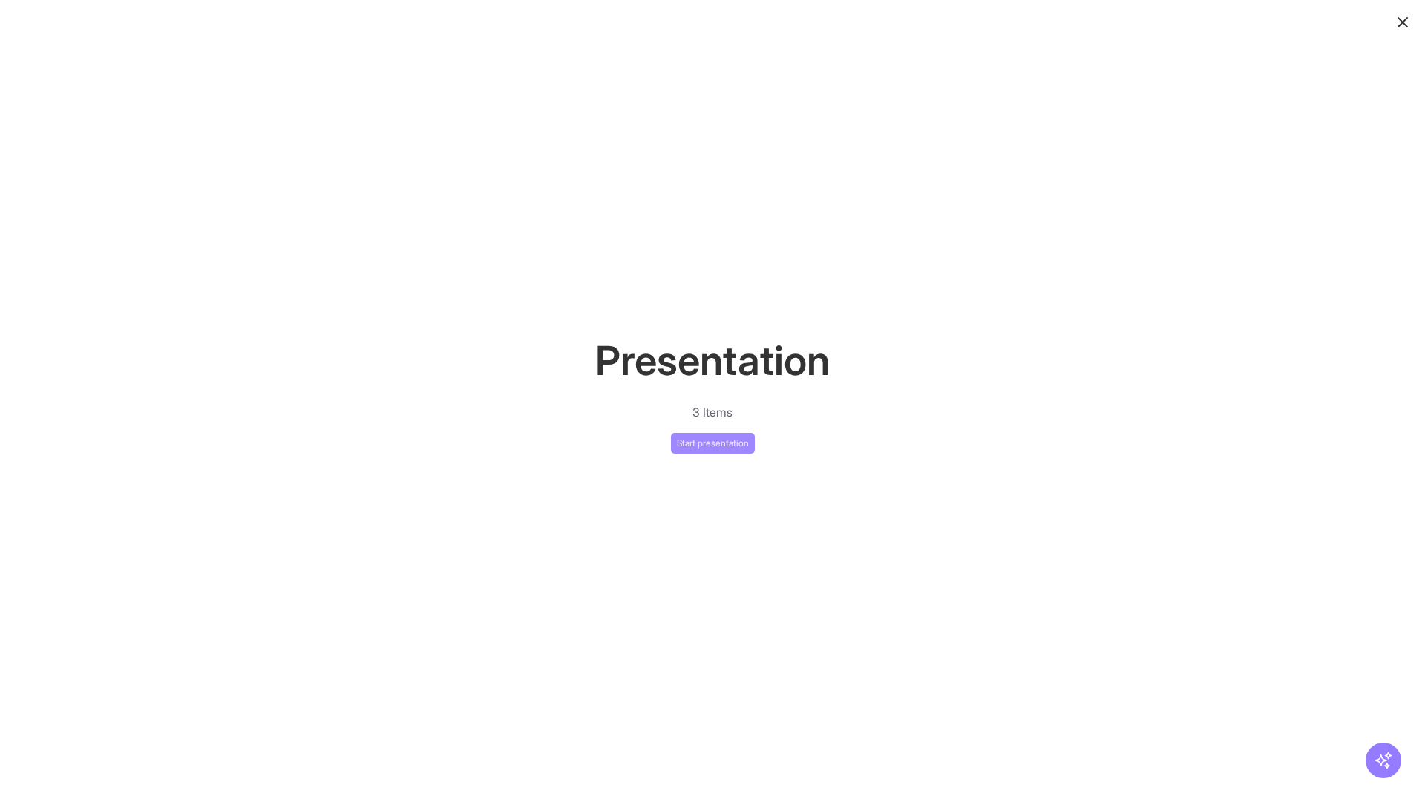
click at [713, 442] on button "Start presentation" at bounding box center [713, 443] width 84 height 21
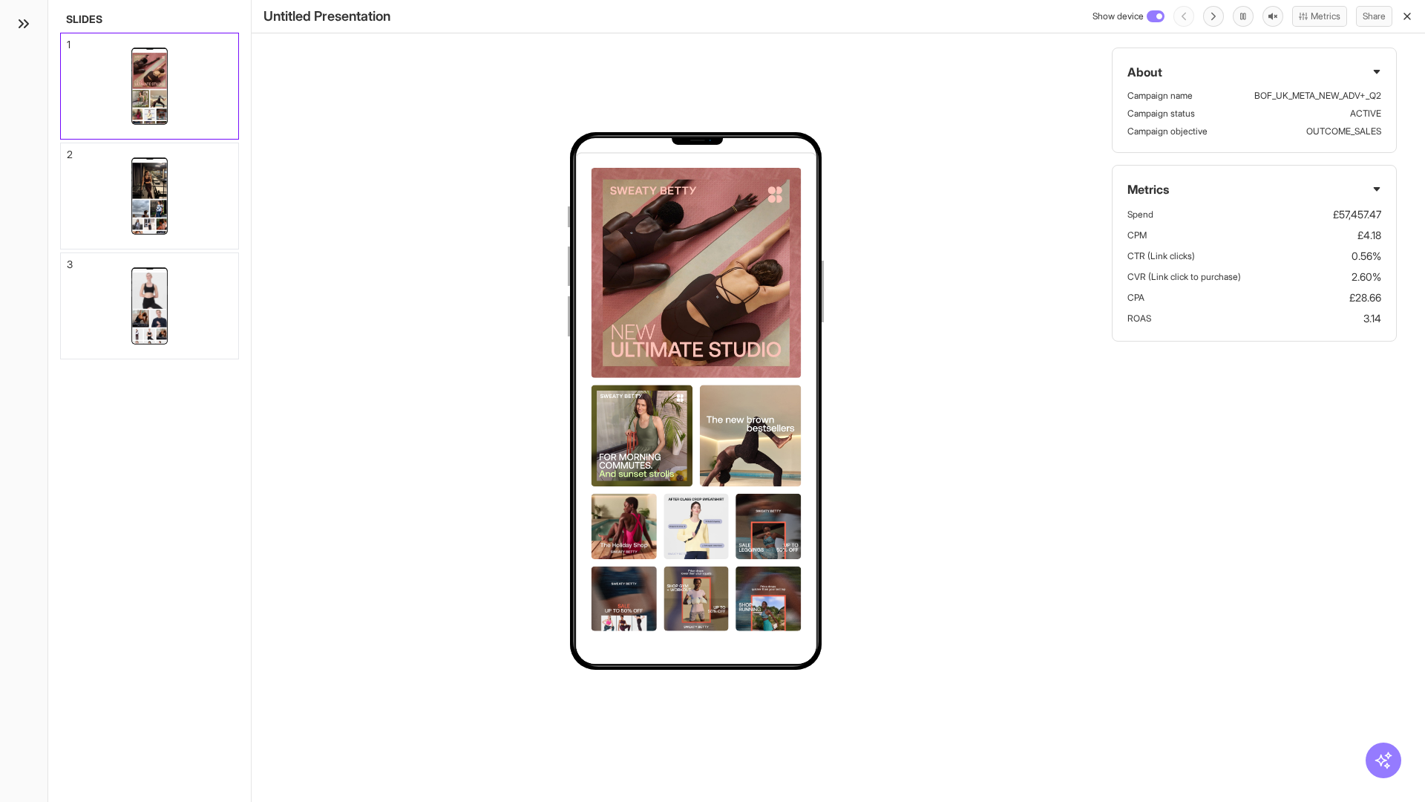
click at [68, 40] on div "1" at bounding box center [69, 44] width 4 height 10
click at [68, 150] on div "2" at bounding box center [70, 154] width 6 height 10
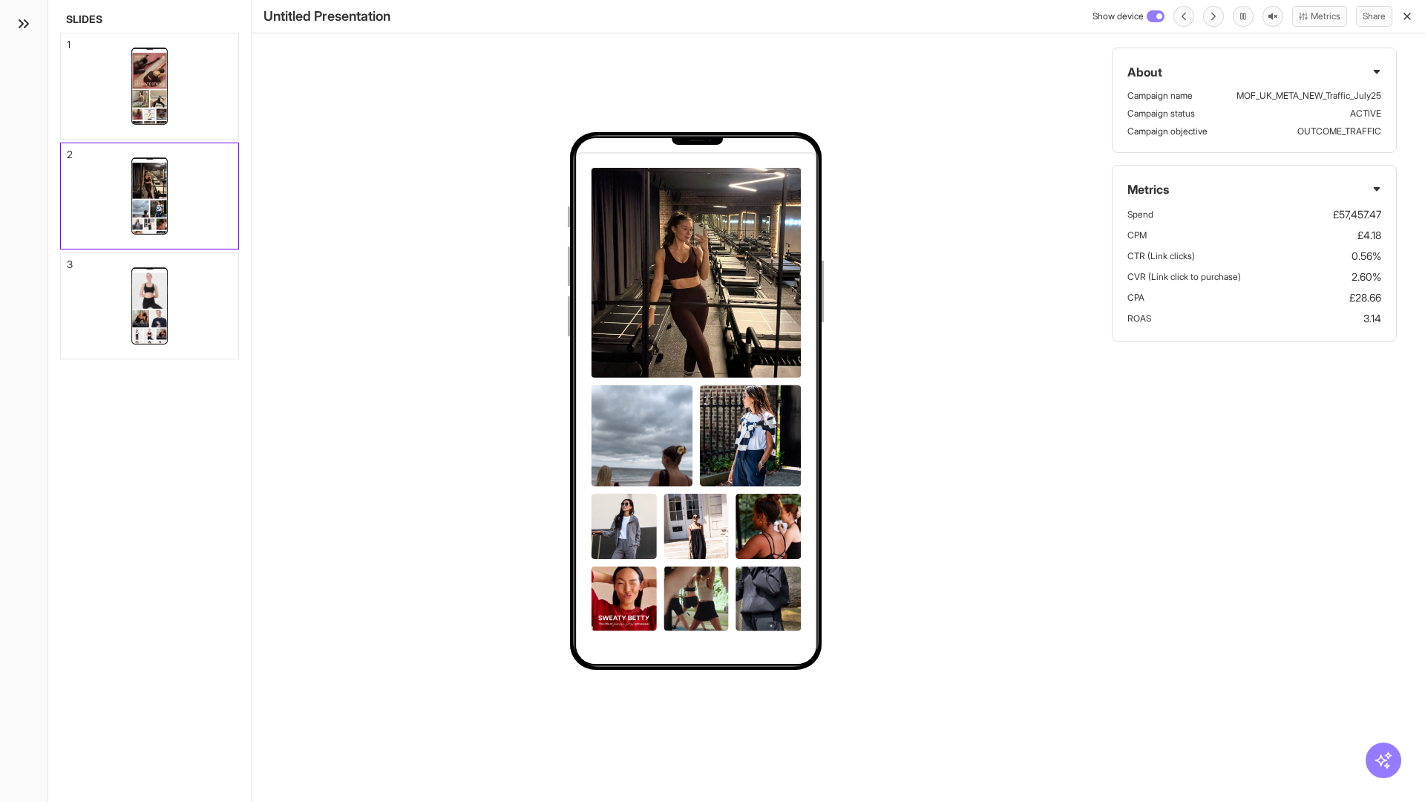
click at [68, 260] on div "3" at bounding box center [70, 264] width 6 height 10
